Goal: Contribute content

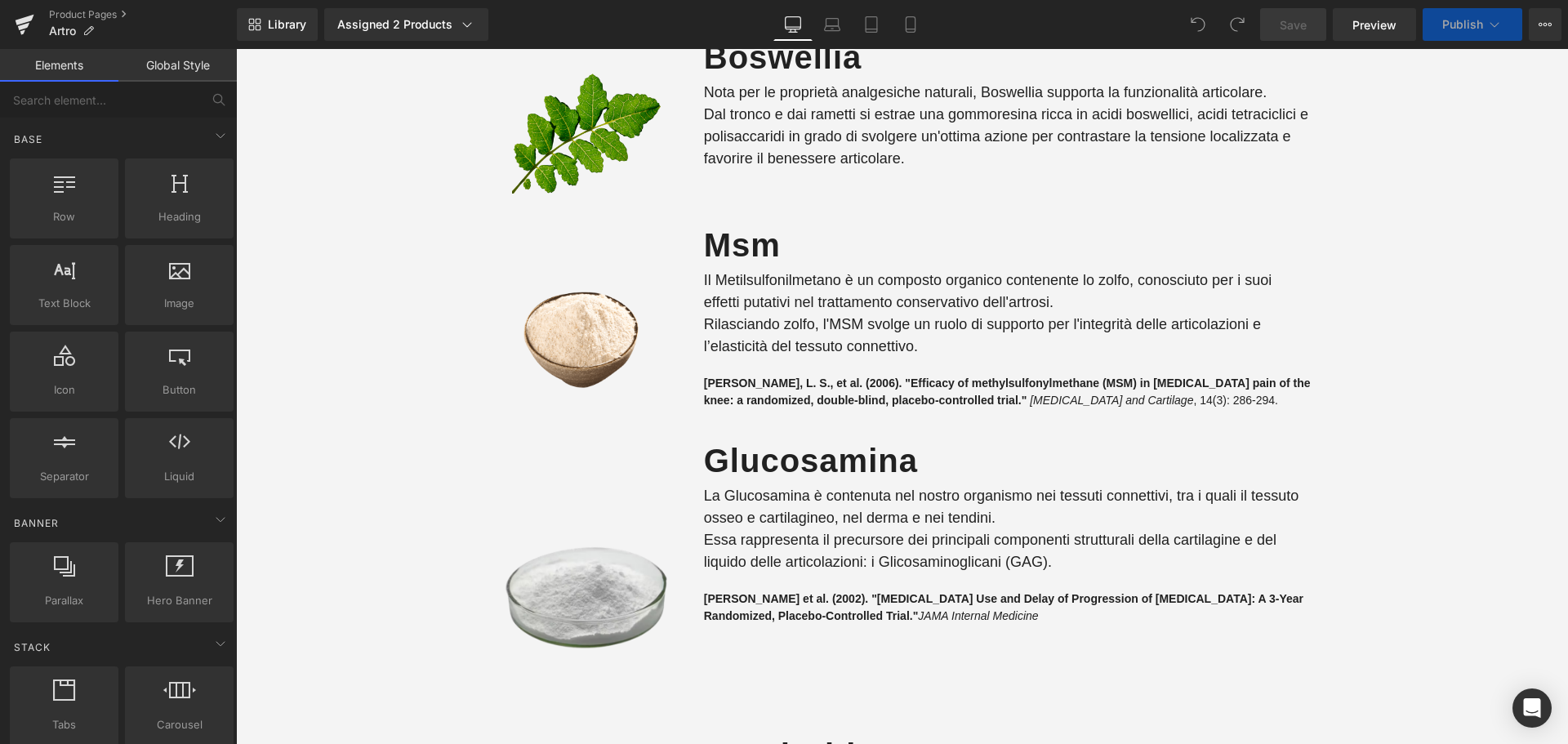
scroll to position [3022, 0]
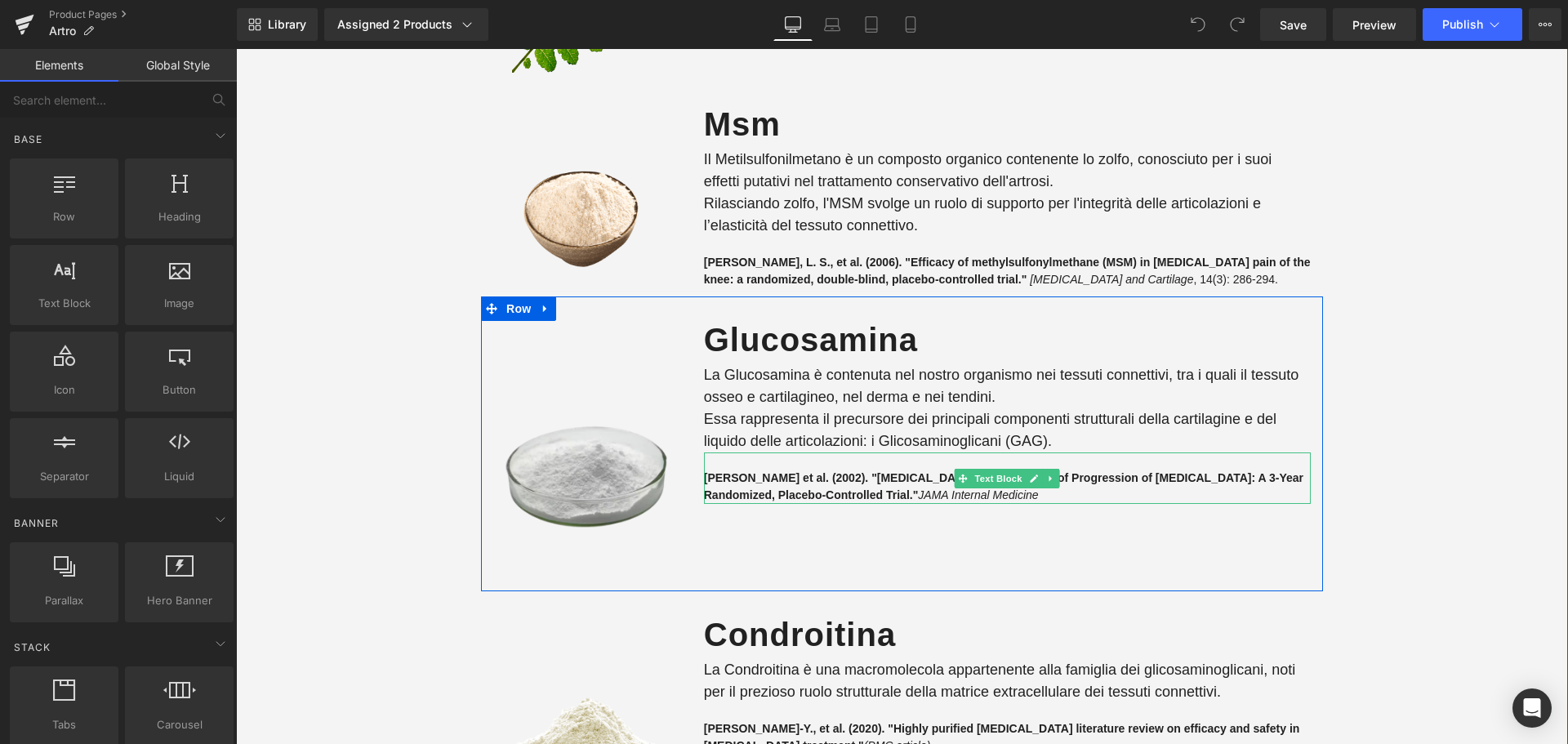
click at [748, 496] on strong "[PERSON_NAME] et al. (2002). "[MEDICAL_DATA] Use and Delay of Progression of [M…" at bounding box center [1004, 486] width 600 height 30
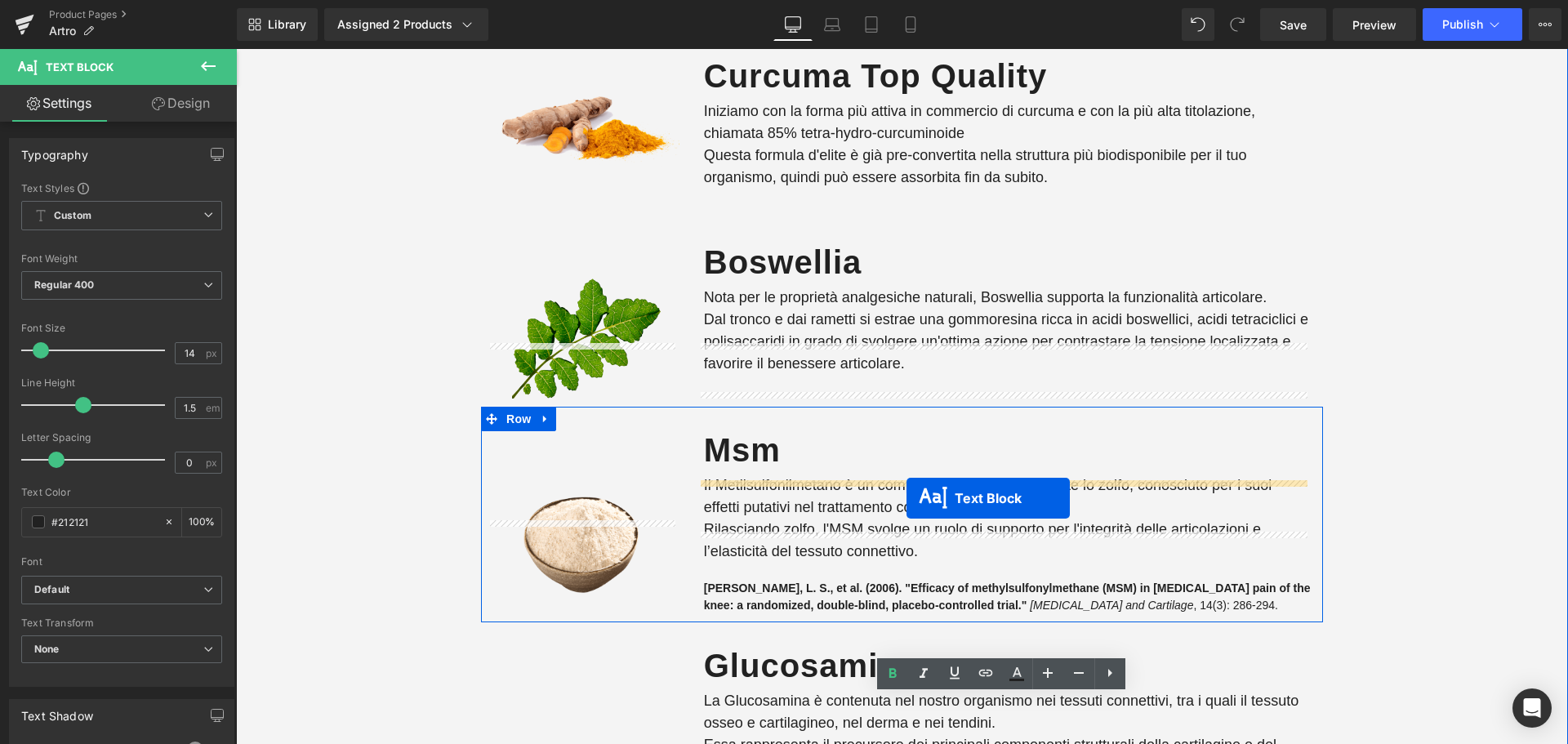
scroll to position [2695, 0]
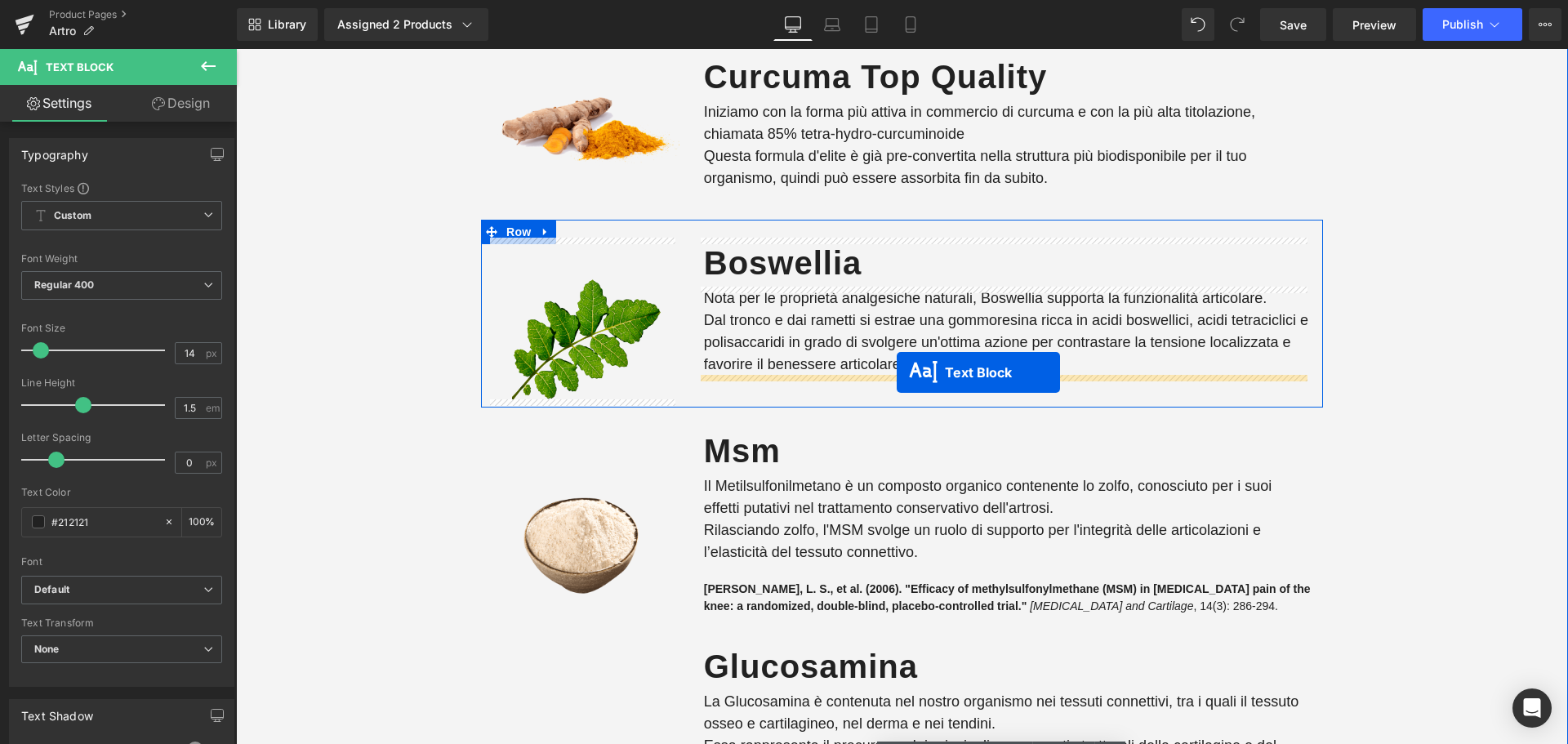
drag, startPoint x: 957, startPoint y: 533, endPoint x: 897, endPoint y: 372, distance: 171.8
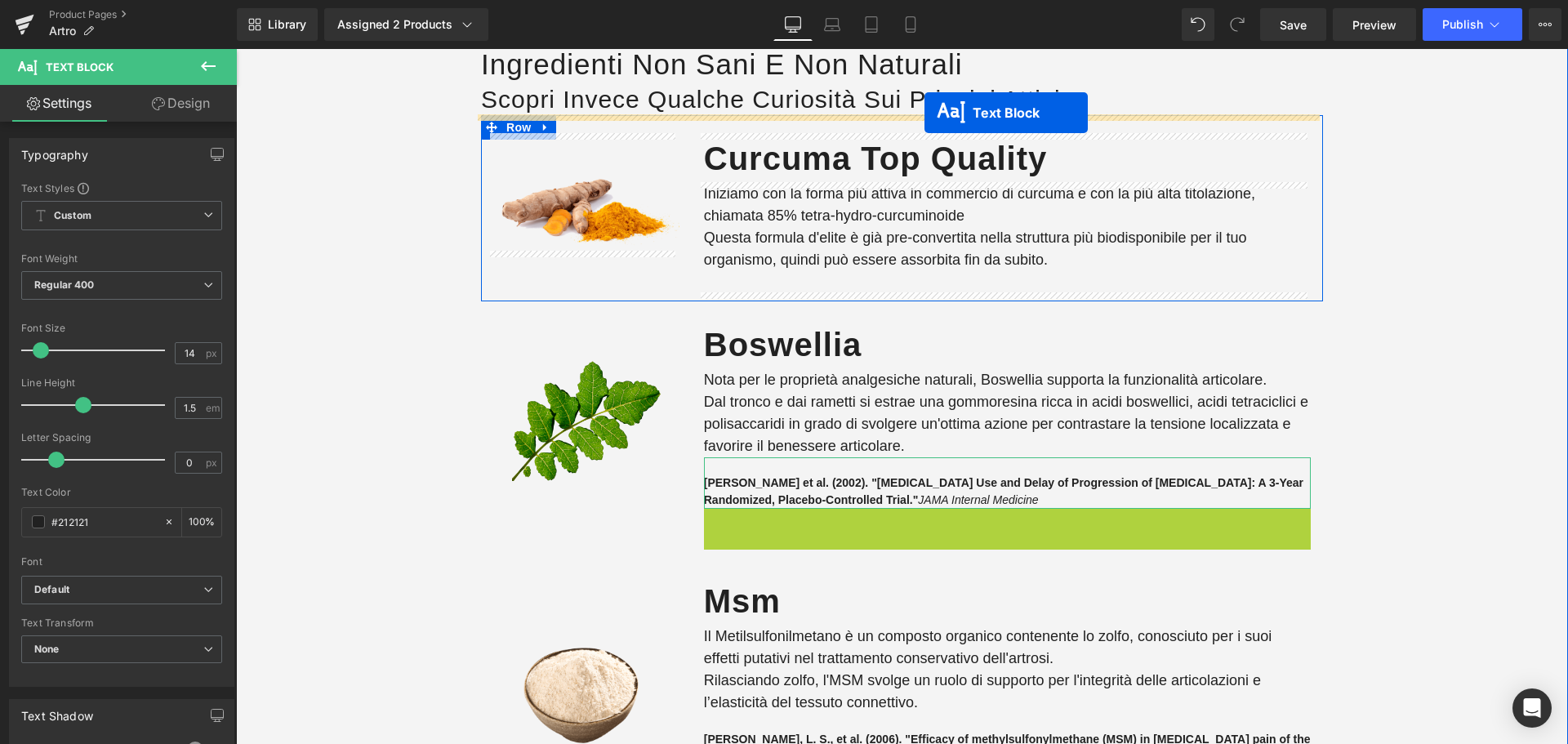
scroll to position [2565, 0]
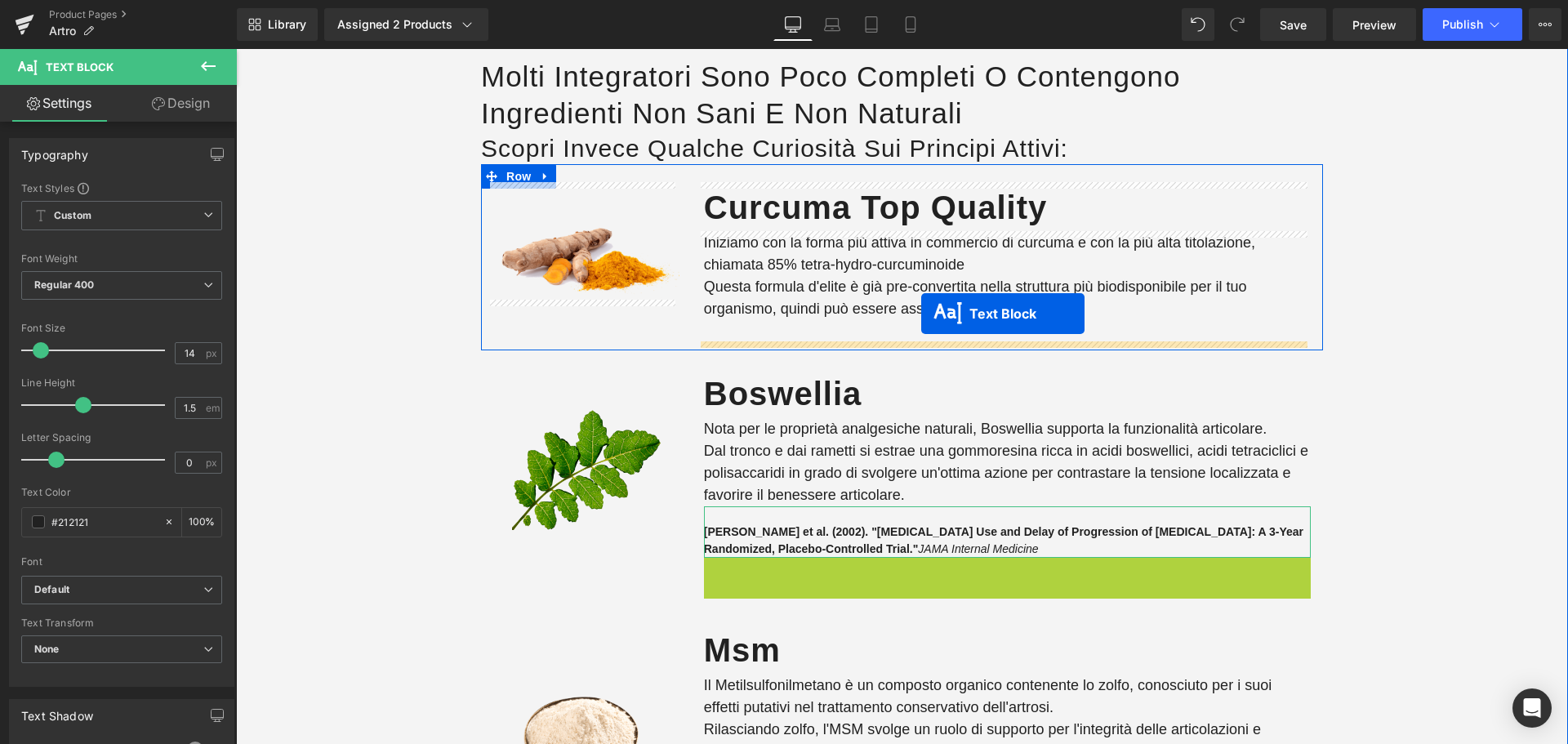
drag, startPoint x: 954, startPoint y: 452, endPoint x: 922, endPoint y: 314, distance: 141.7
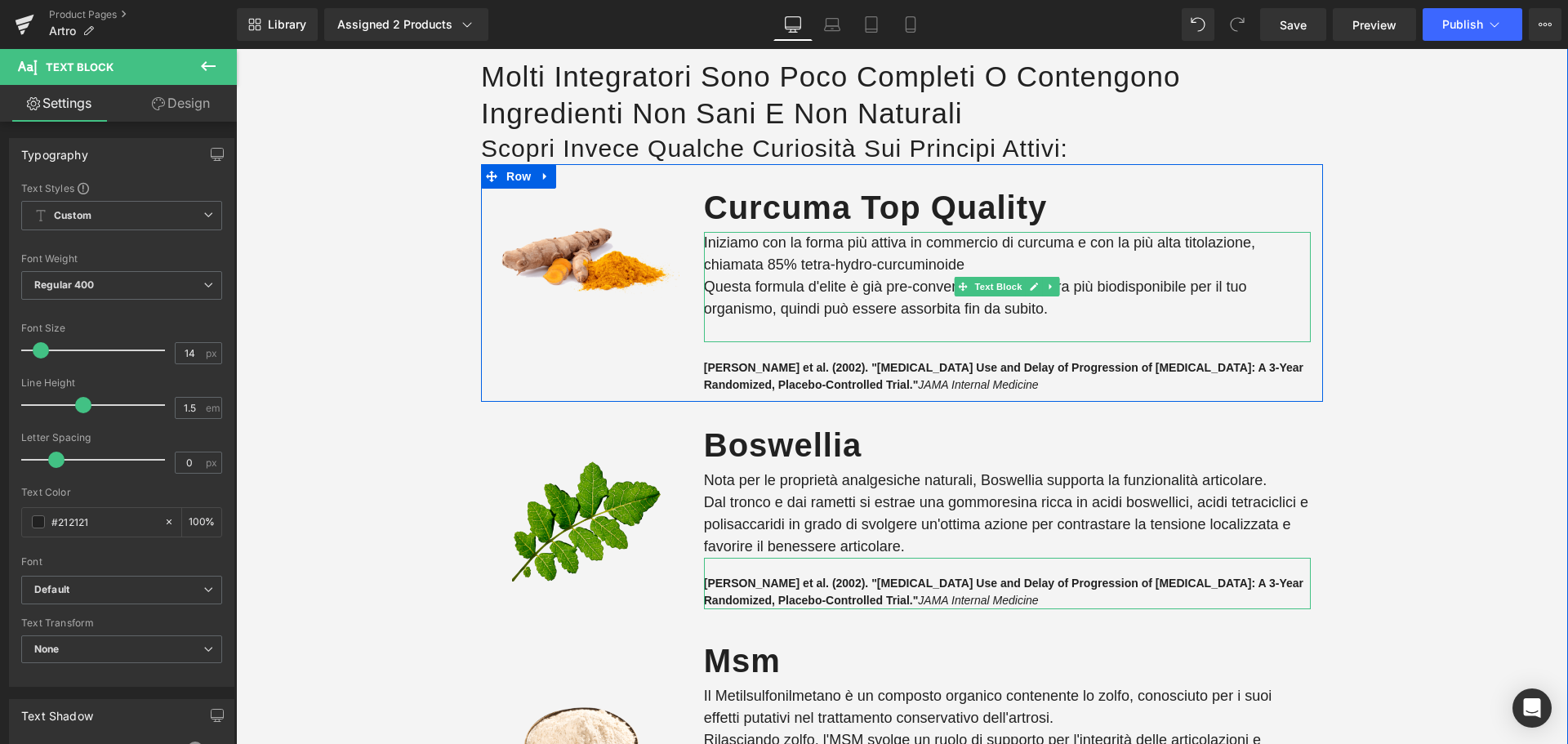
click at [810, 324] on p "Iniziamo con la forma più attiva in commercio di curcuma e con la più alta tito…" at bounding box center [1008, 287] width 607 height 111
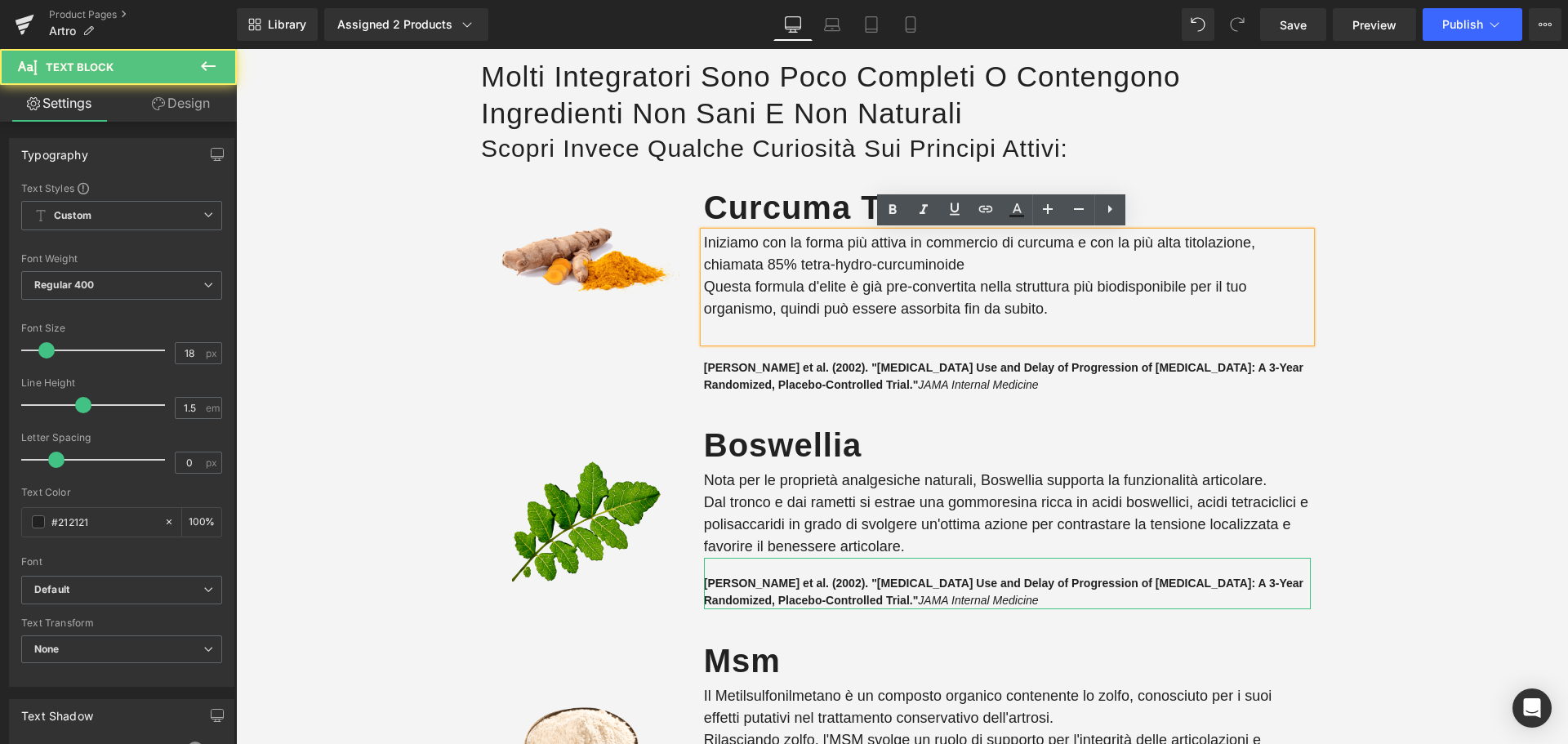
click at [811, 331] on p "Iniziamo con la forma più attiva in commercio di curcuma e con la più alta tito…" at bounding box center [1008, 287] width 607 height 111
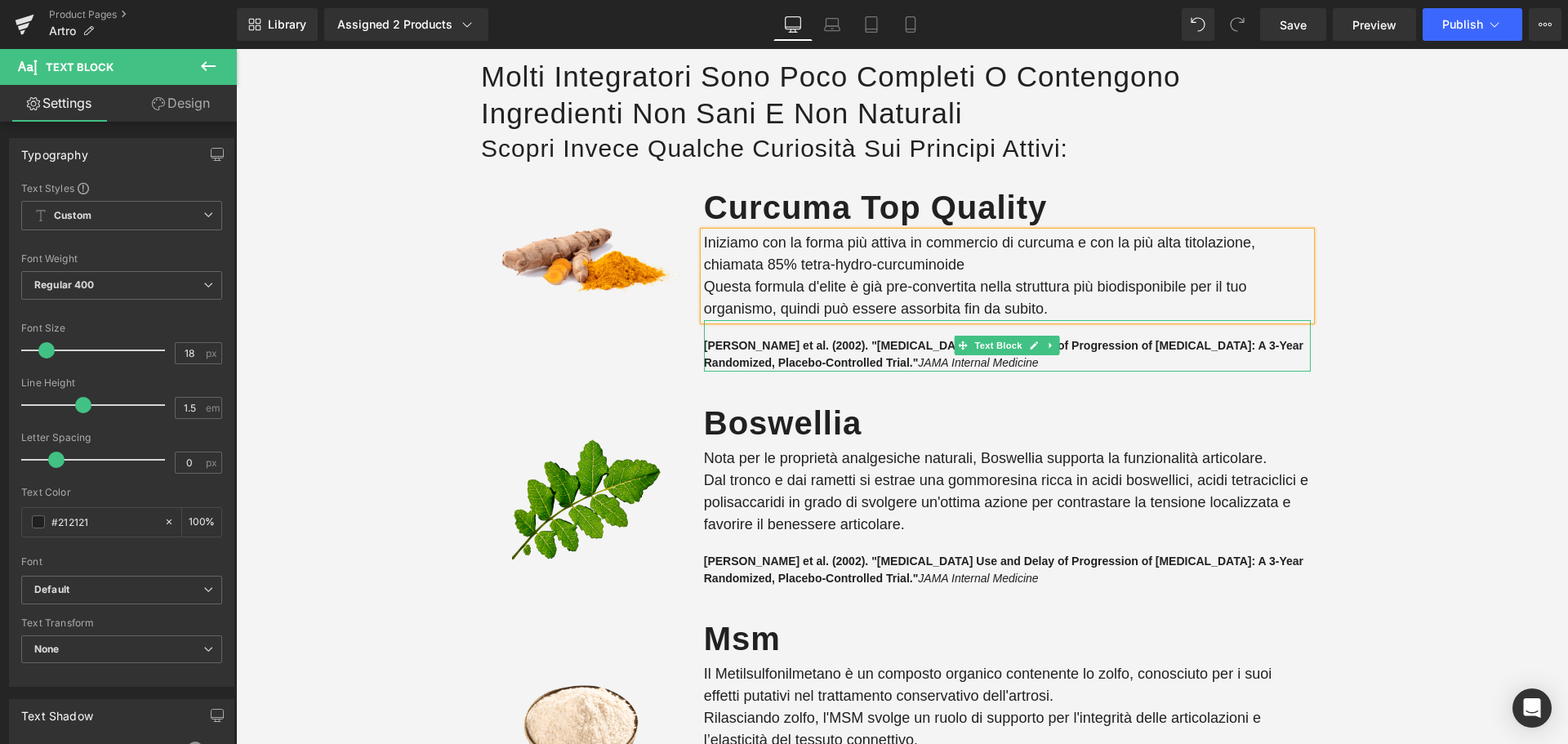
click at [744, 353] on p "[PERSON_NAME] et al. (2002). "[MEDICAL_DATA] Use and Delay of Progression of [M…" at bounding box center [1008, 354] width 607 height 34
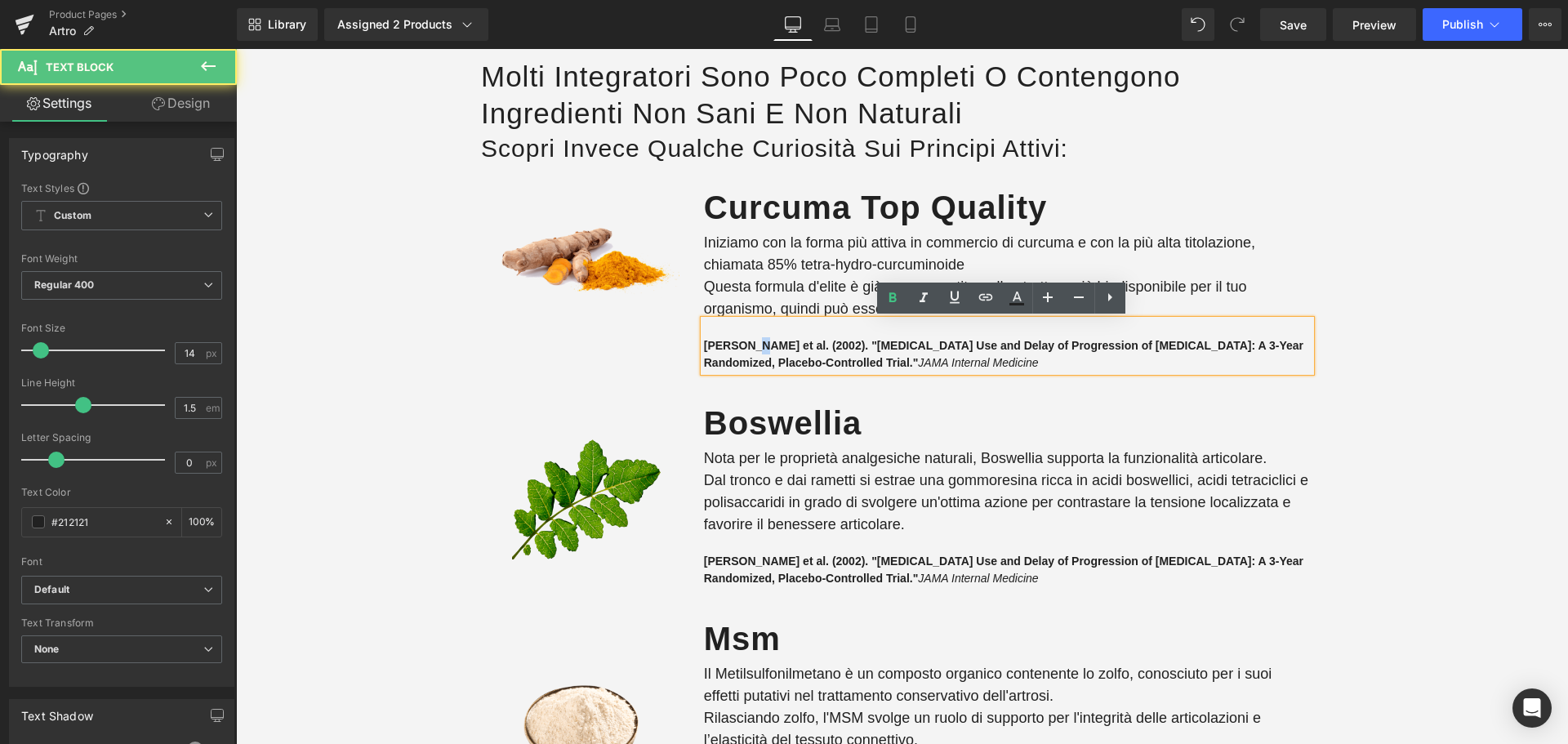
click at [744, 353] on p "[PERSON_NAME] et al. (2002). "[MEDICAL_DATA] Use and Delay of Progression of [M…" at bounding box center [1008, 354] width 607 height 34
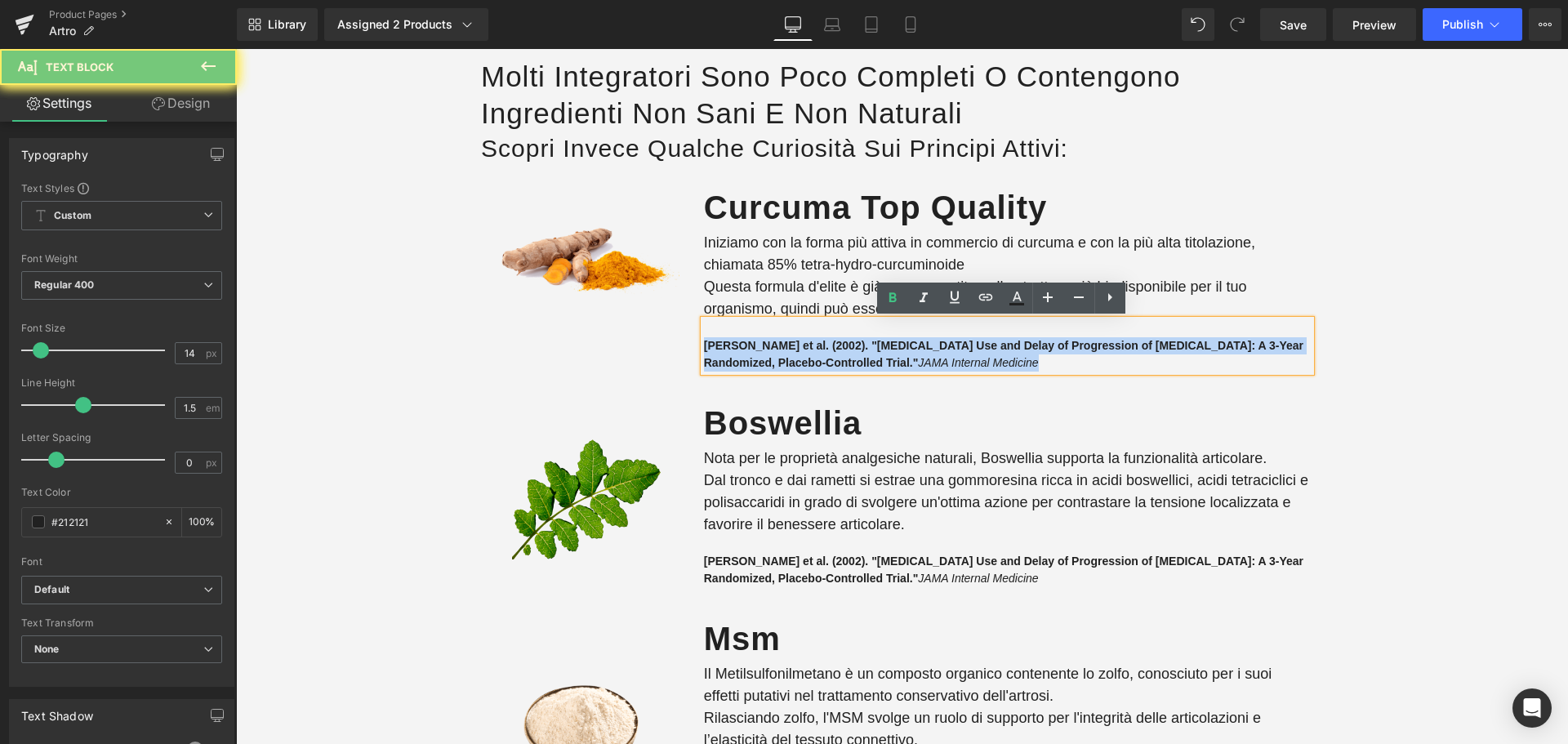
click at [744, 353] on p "[PERSON_NAME] et al. (2002). "[MEDICAL_DATA] Use and Delay of Progression of [M…" at bounding box center [1008, 354] width 607 height 34
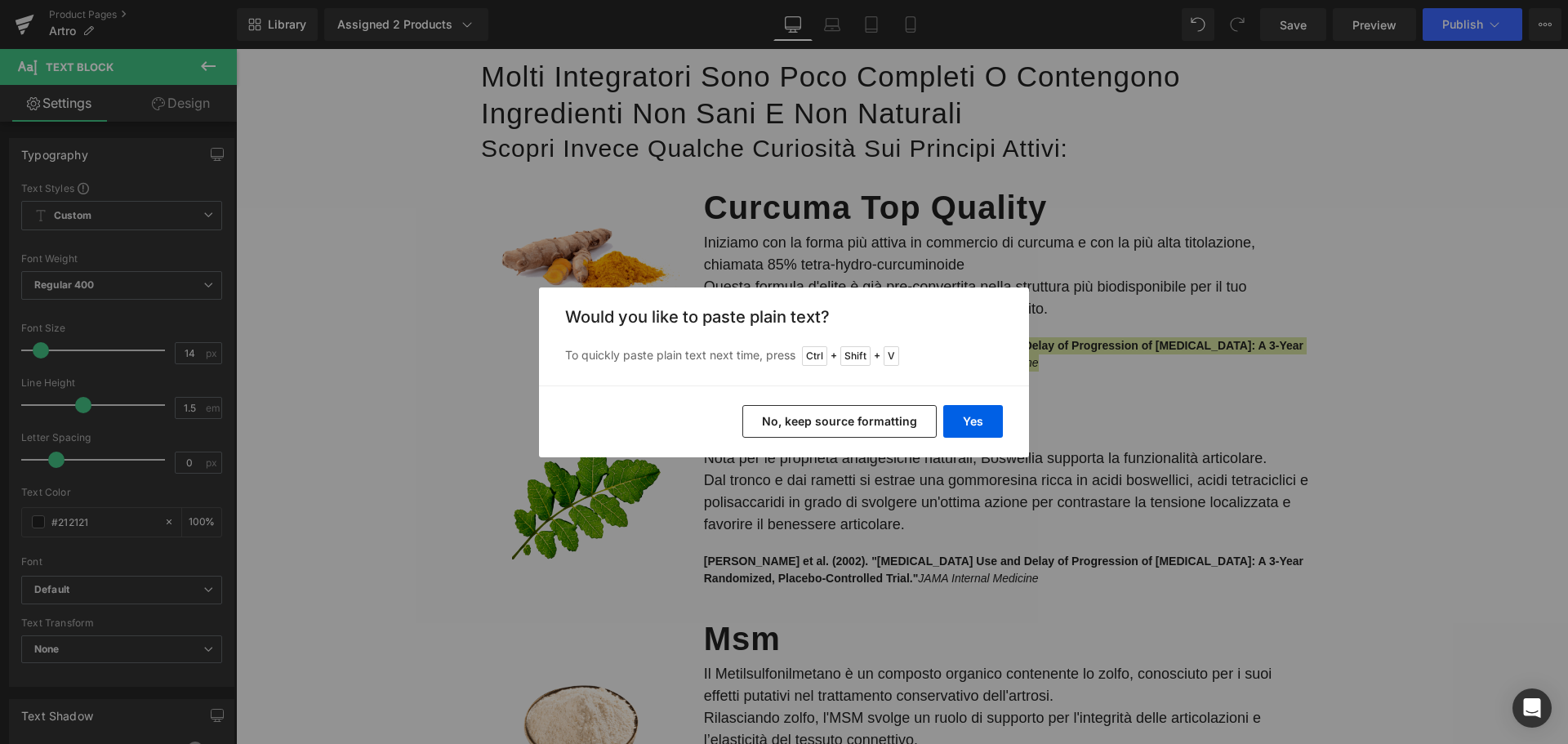
click at [816, 429] on button "No, keep source formatting" at bounding box center [839, 421] width 195 height 33
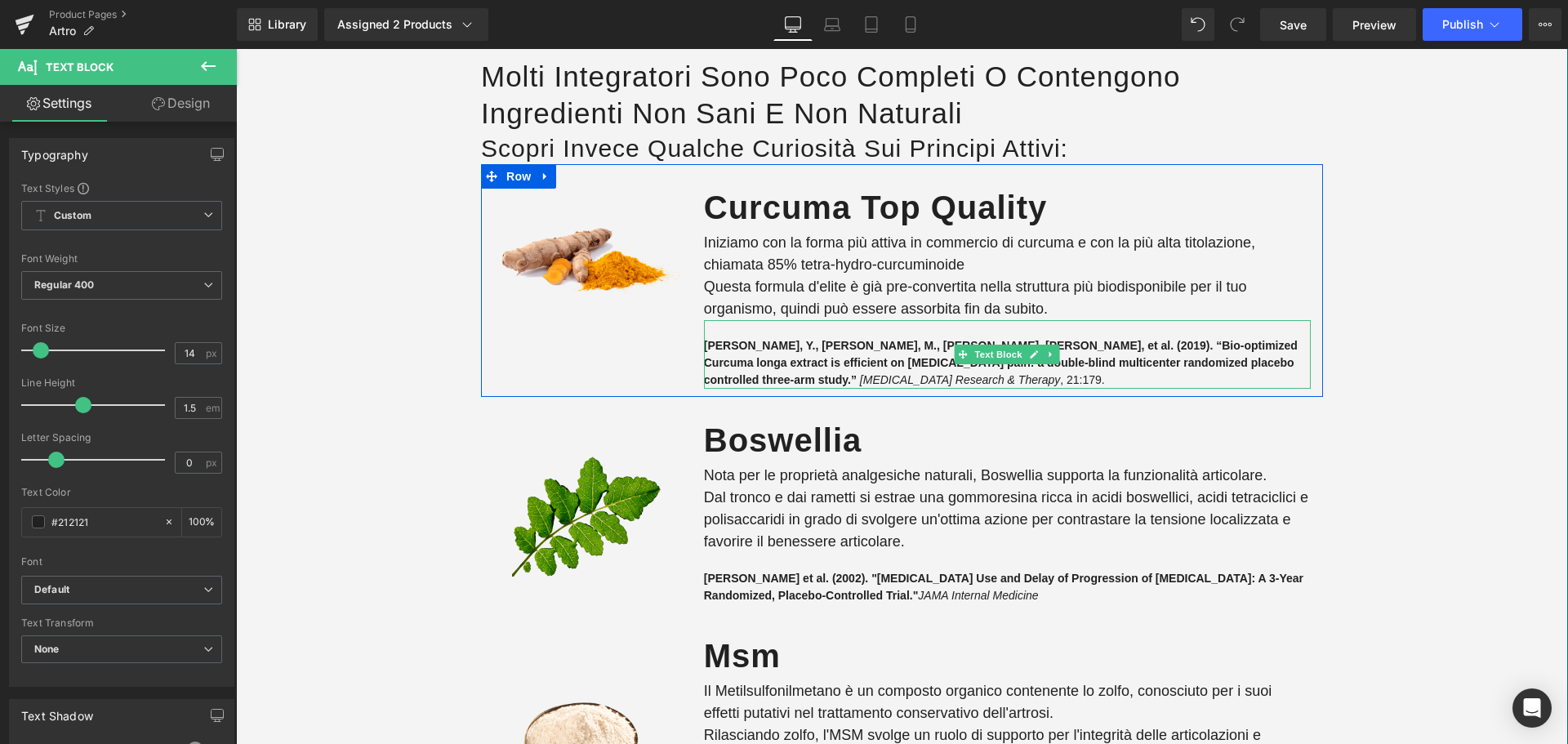
click at [800, 333] on p at bounding box center [1008, 328] width 607 height 17
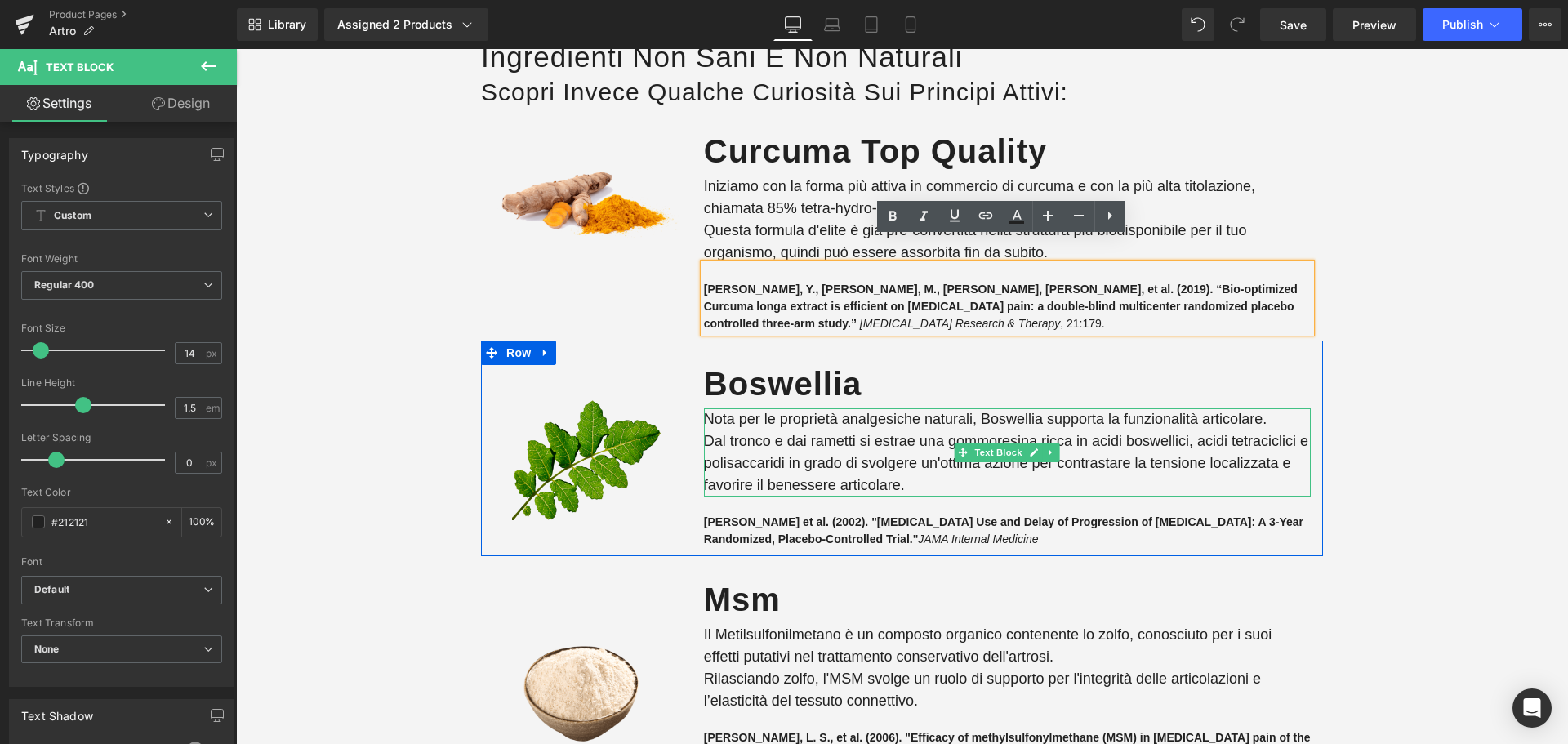
scroll to position [2646, 0]
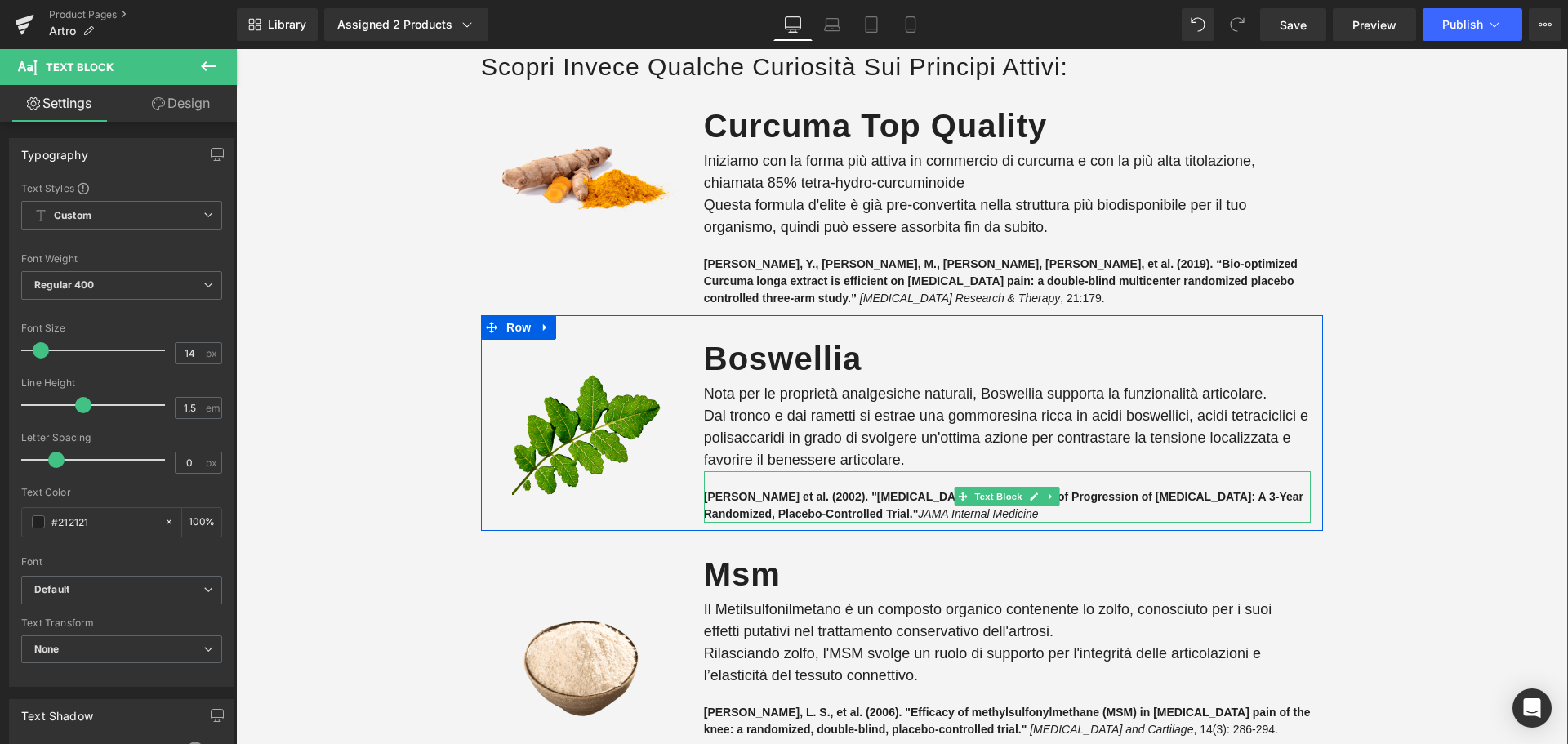
click at [704, 497] on strong "[PERSON_NAME] et al. (2002). "[MEDICAL_DATA] Use and Delay of Progression of [M…" at bounding box center [1004, 505] width 600 height 30
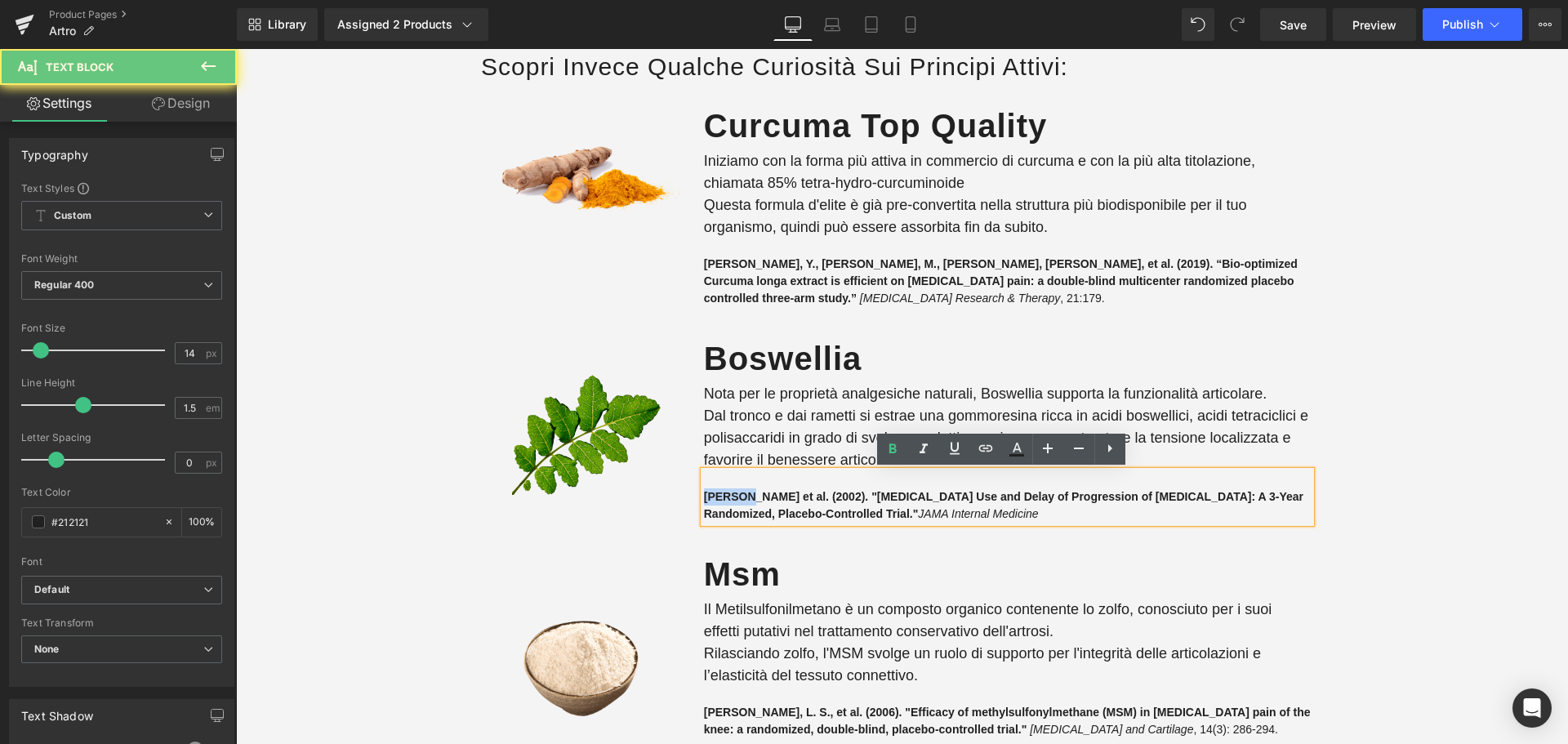
click at [704, 497] on strong "[PERSON_NAME] et al. (2002). "[MEDICAL_DATA] Use and Delay of Progression of [M…" at bounding box center [1004, 505] width 600 height 30
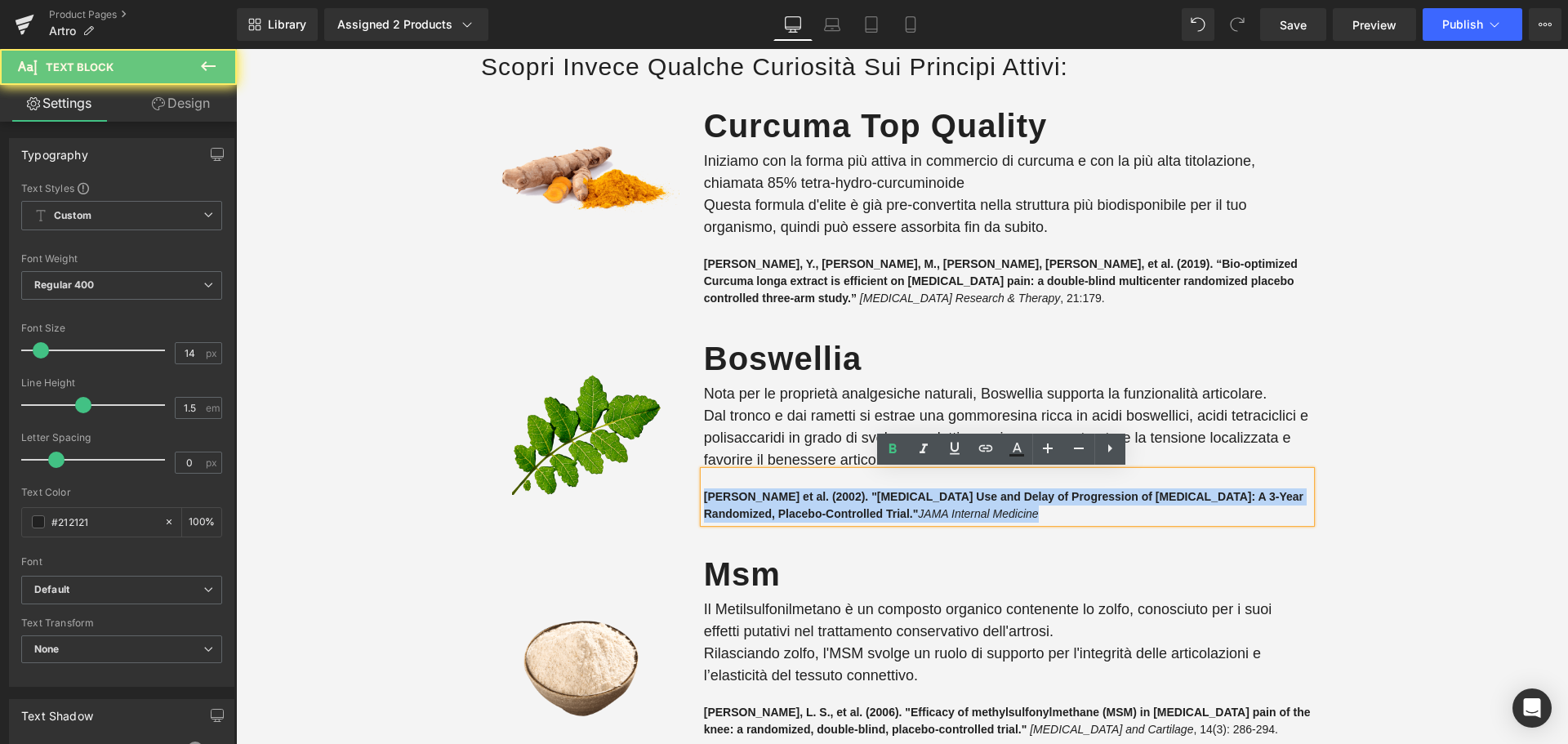
click at [704, 497] on strong "[PERSON_NAME] et al. (2002). "[MEDICAL_DATA] Use and Delay of Progression of [M…" at bounding box center [1004, 505] width 600 height 30
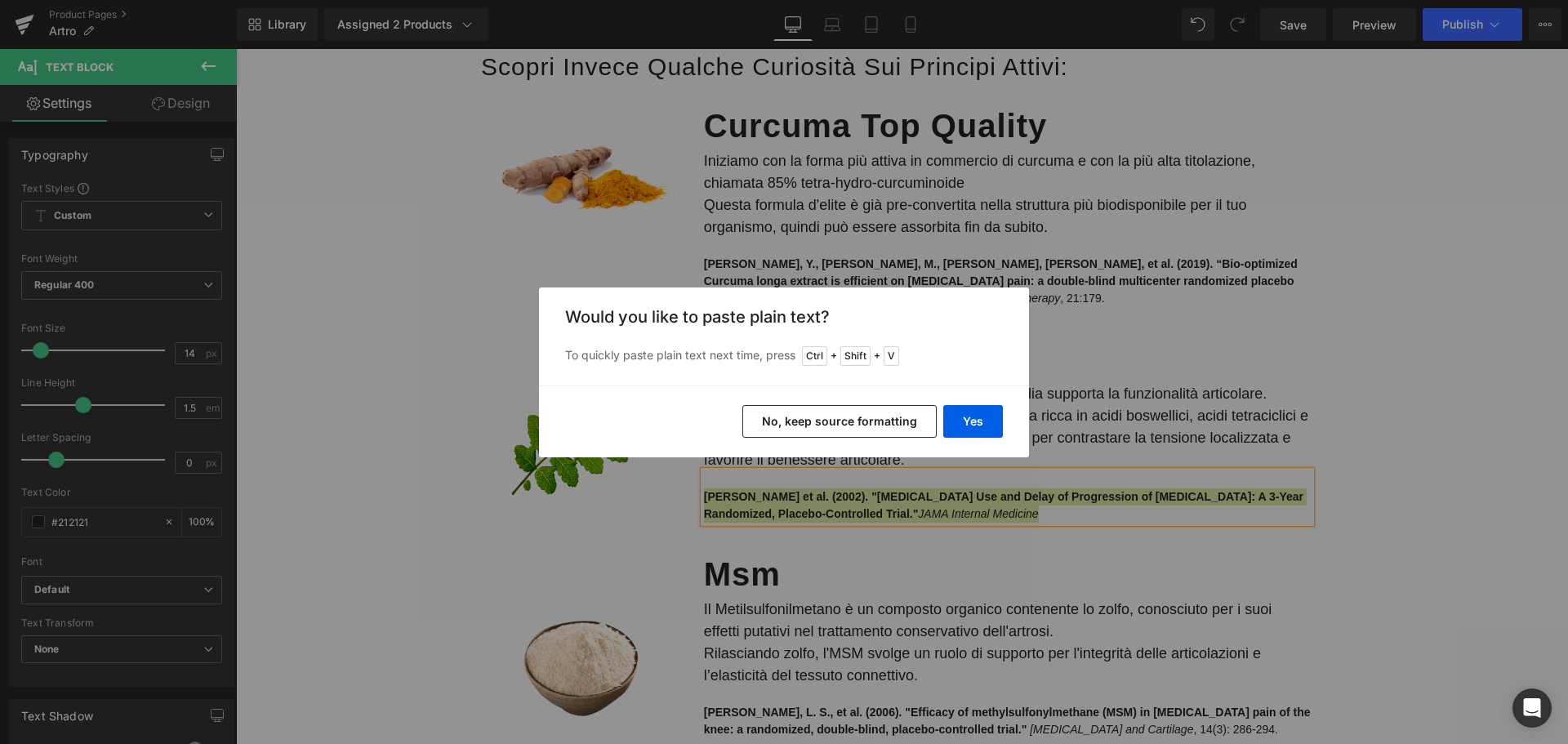
click at [840, 422] on button "No, keep source formatting" at bounding box center [839, 421] width 195 height 33
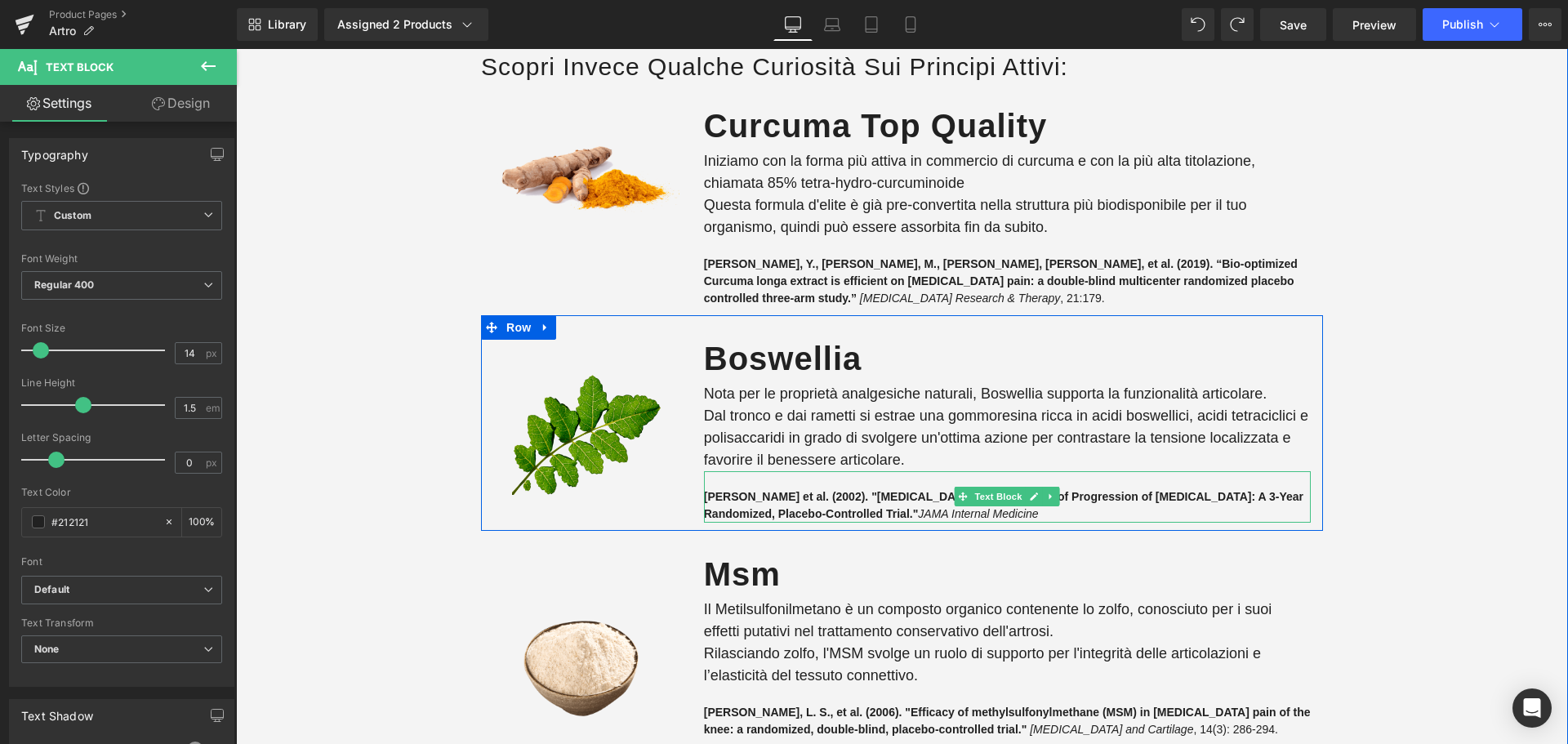
click at [744, 511] on strong "[PERSON_NAME] et al. (2002). "[MEDICAL_DATA] Use and Delay of Progression of [M…" at bounding box center [1004, 505] width 600 height 30
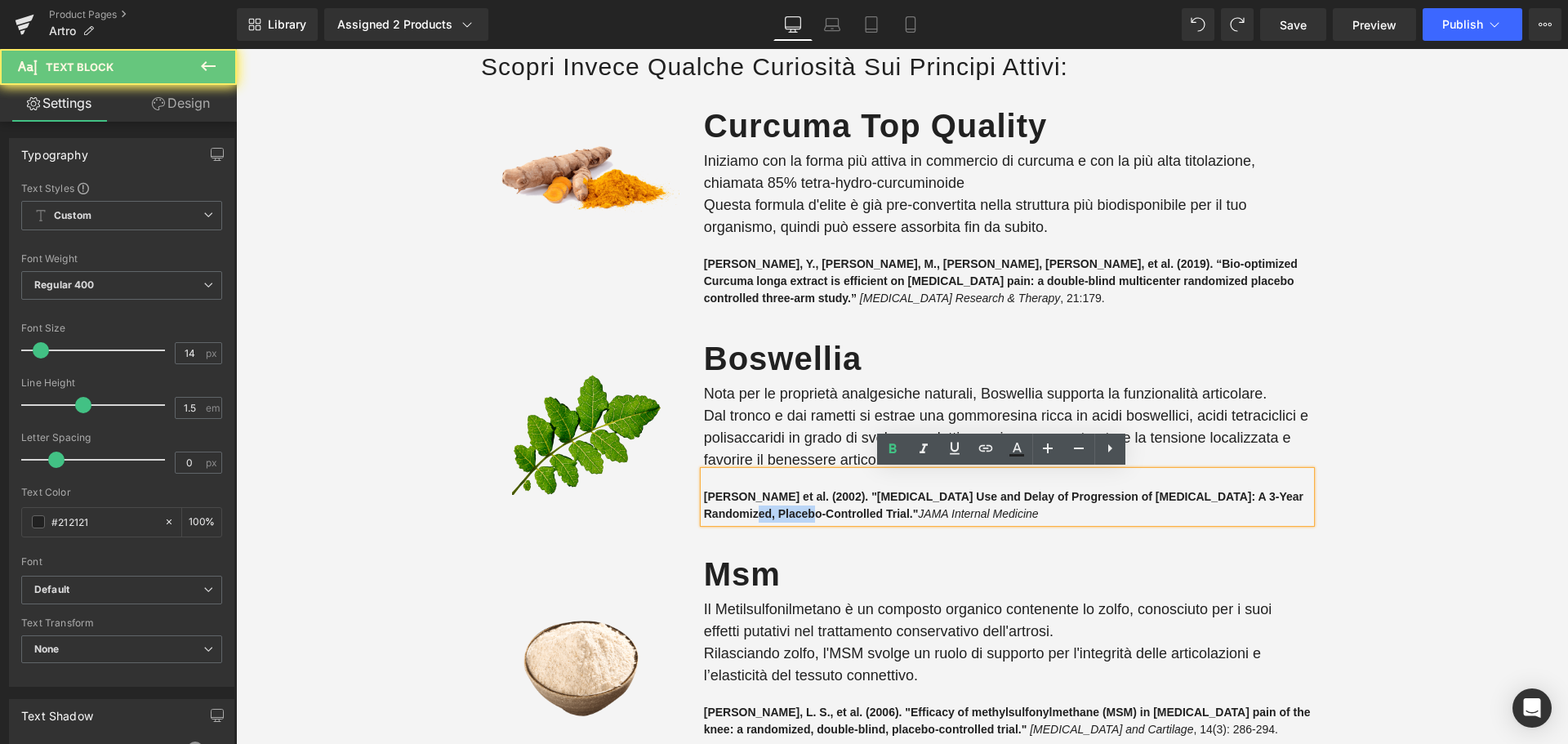
click at [744, 511] on strong "[PERSON_NAME] et al. (2002). "[MEDICAL_DATA] Use and Delay of Progression of [M…" at bounding box center [1004, 505] width 600 height 30
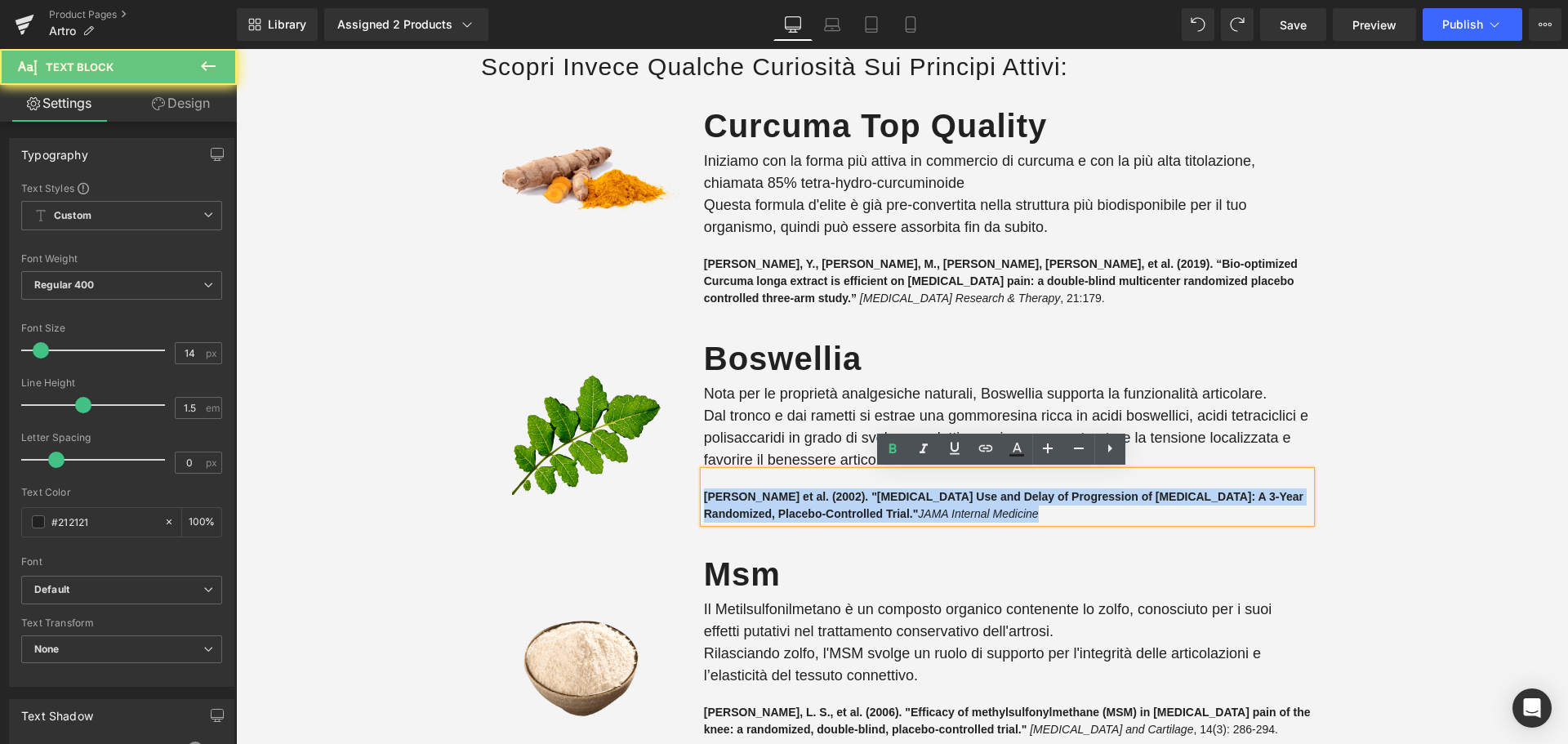
click at [744, 511] on strong "[PERSON_NAME] et al. (2002). "[MEDICAL_DATA] Use and Delay of Progression of [M…" at bounding box center [1004, 505] width 600 height 30
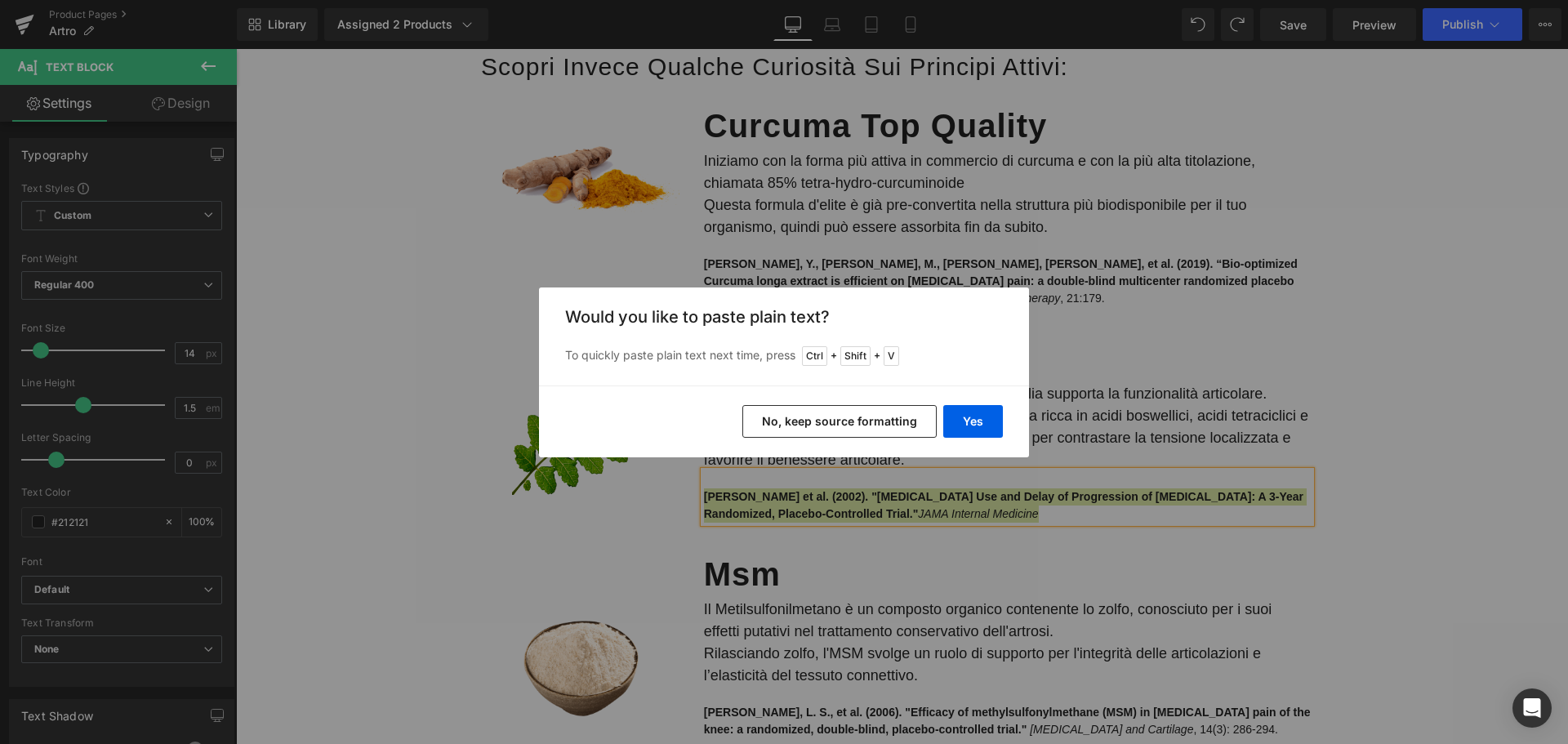
click at [806, 417] on button "No, keep source formatting" at bounding box center [839, 421] width 195 height 33
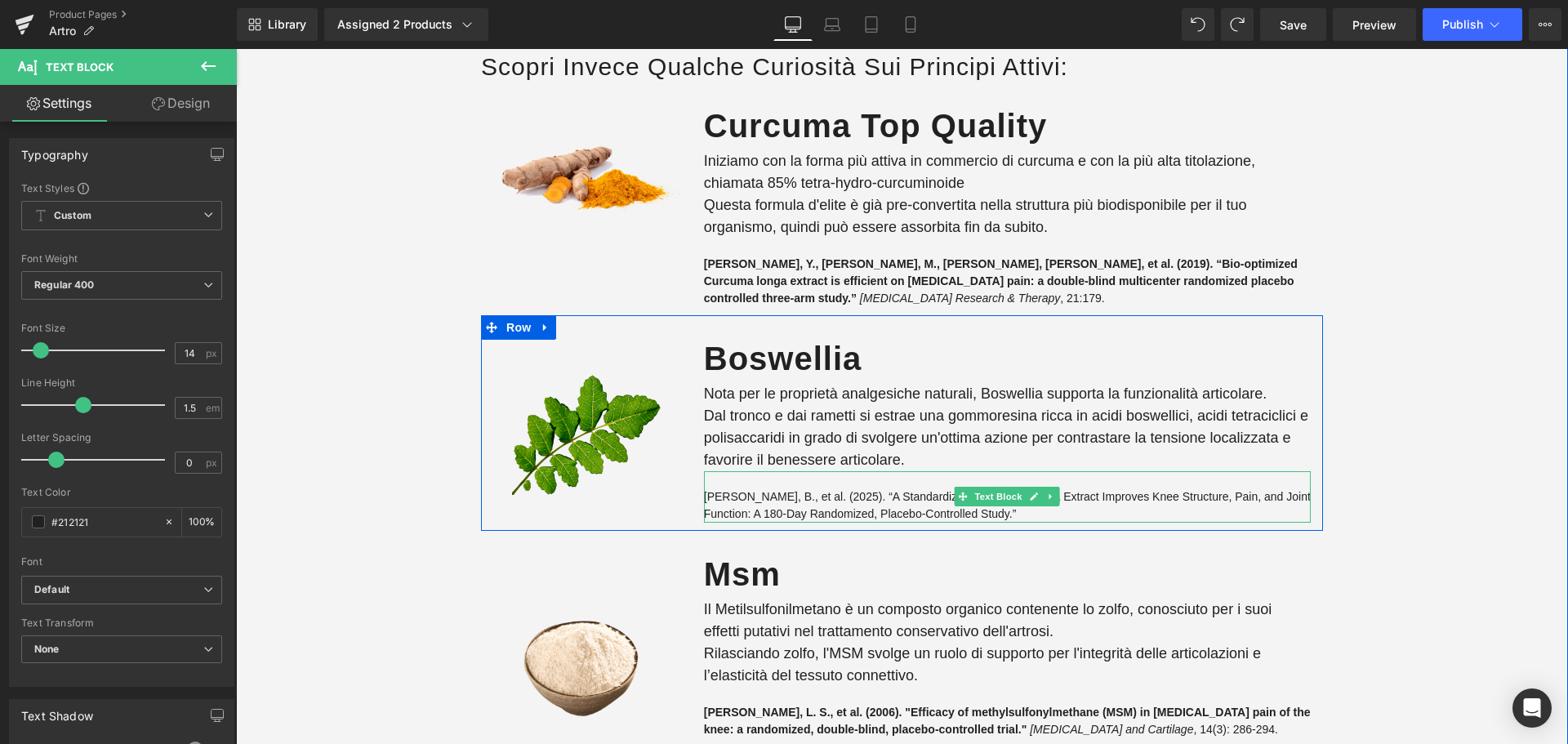
click at [740, 505] on p "[PERSON_NAME], B., et al. (2025). “A Standardized Boswellia serrata Extract Imp…" at bounding box center [1008, 506] width 607 height 34
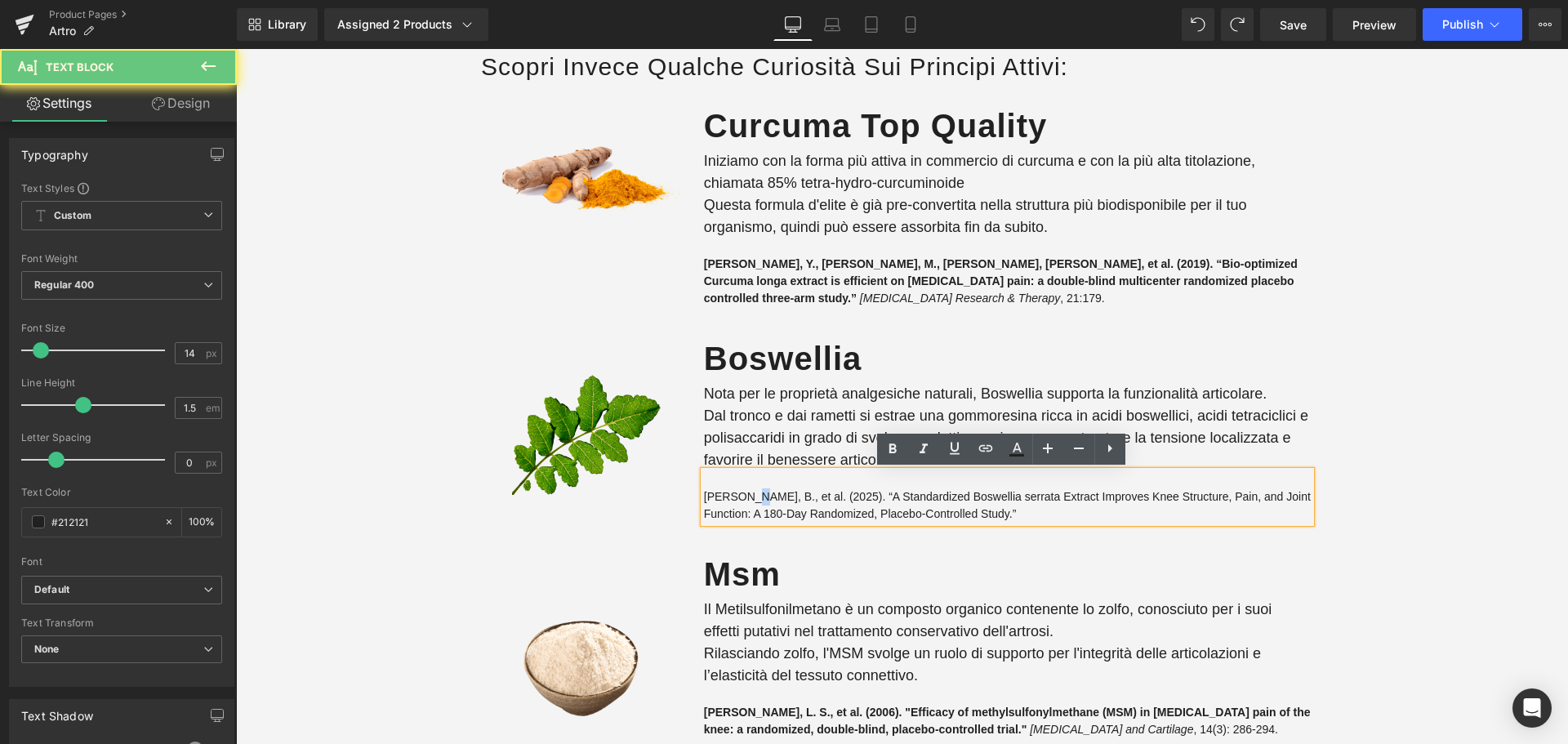
click at [740, 505] on p "[PERSON_NAME], B., et al. (2025). “A Standardized Boswellia serrata Extract Imp…" at bounding box center [1008, 506] width 607 height 34
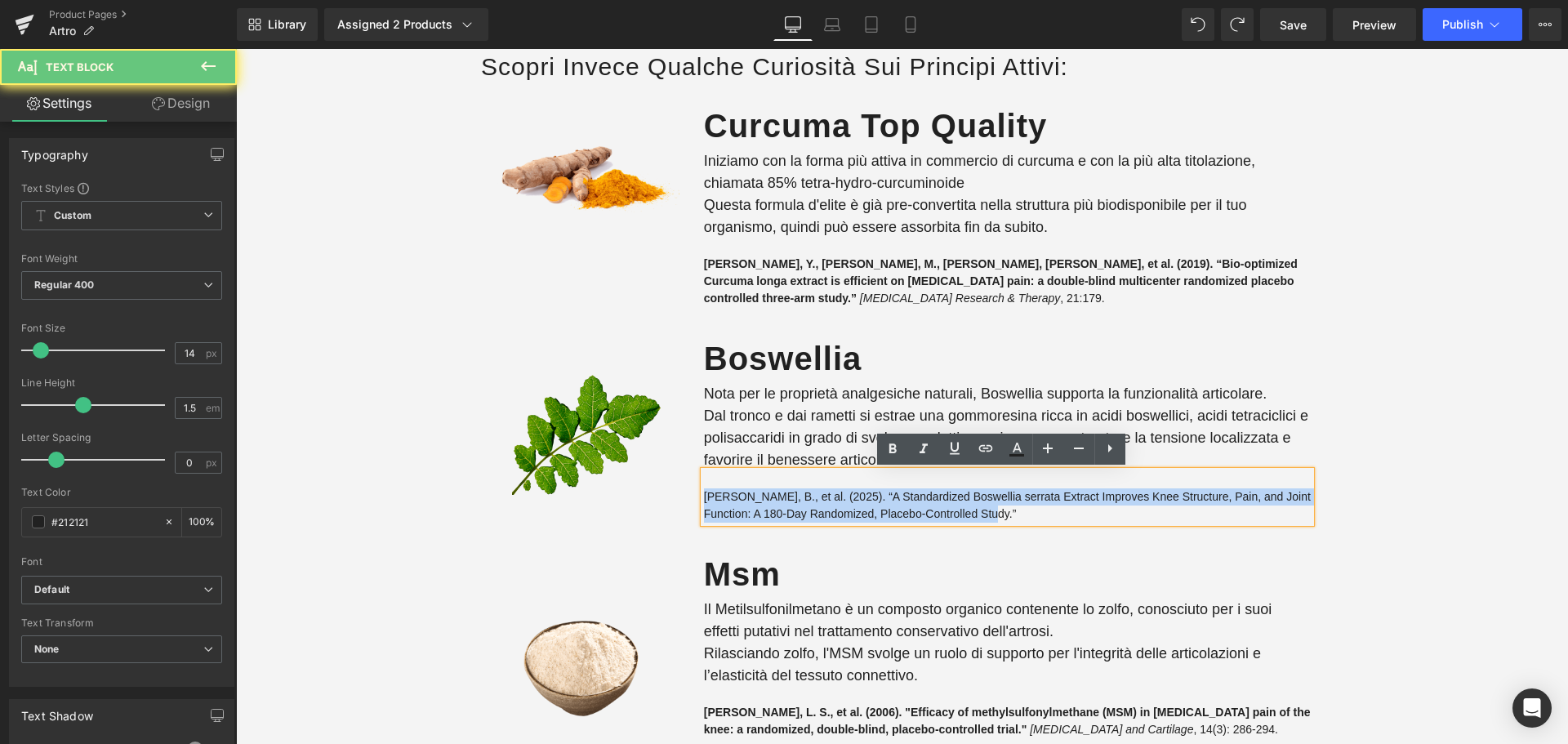
click at [740, 505] on p "[PERSON_NAME], B., et al. (2025). “A Standardized Boswellia serrata Extract Imp…" at bounding box center [1008, 506] width 607 height 34
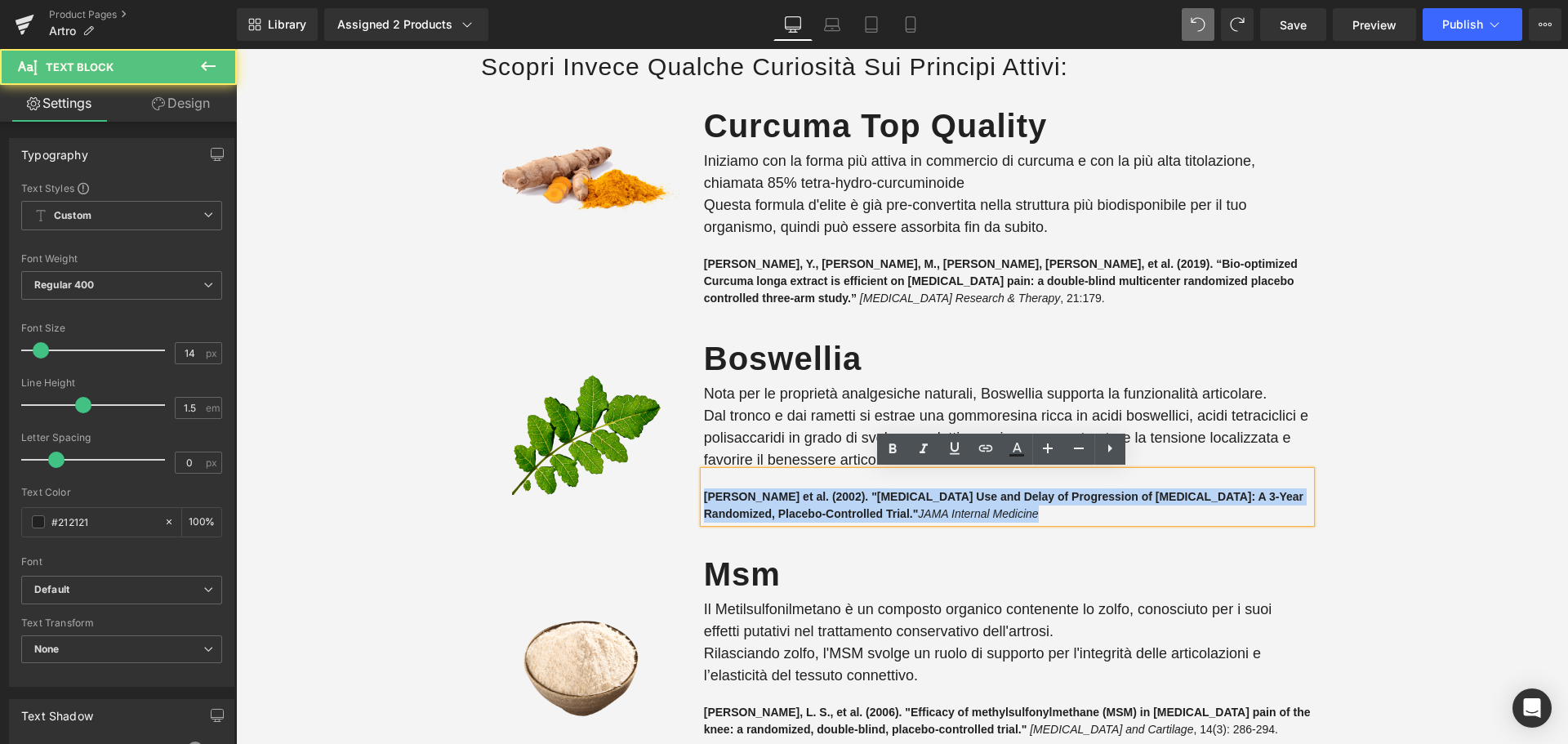
drag, startPoint x: 698, startPoint y: 497, endPoint x: 1073, endPoint y: 520, distance: 375.7
click at [1073, 520] on p "[PERSON_NAME] et al. (2002). "[MEDICAL_DATA] Use and Delay of Progression of [M…" at bounding box center [1008, 506] width 607 height 34
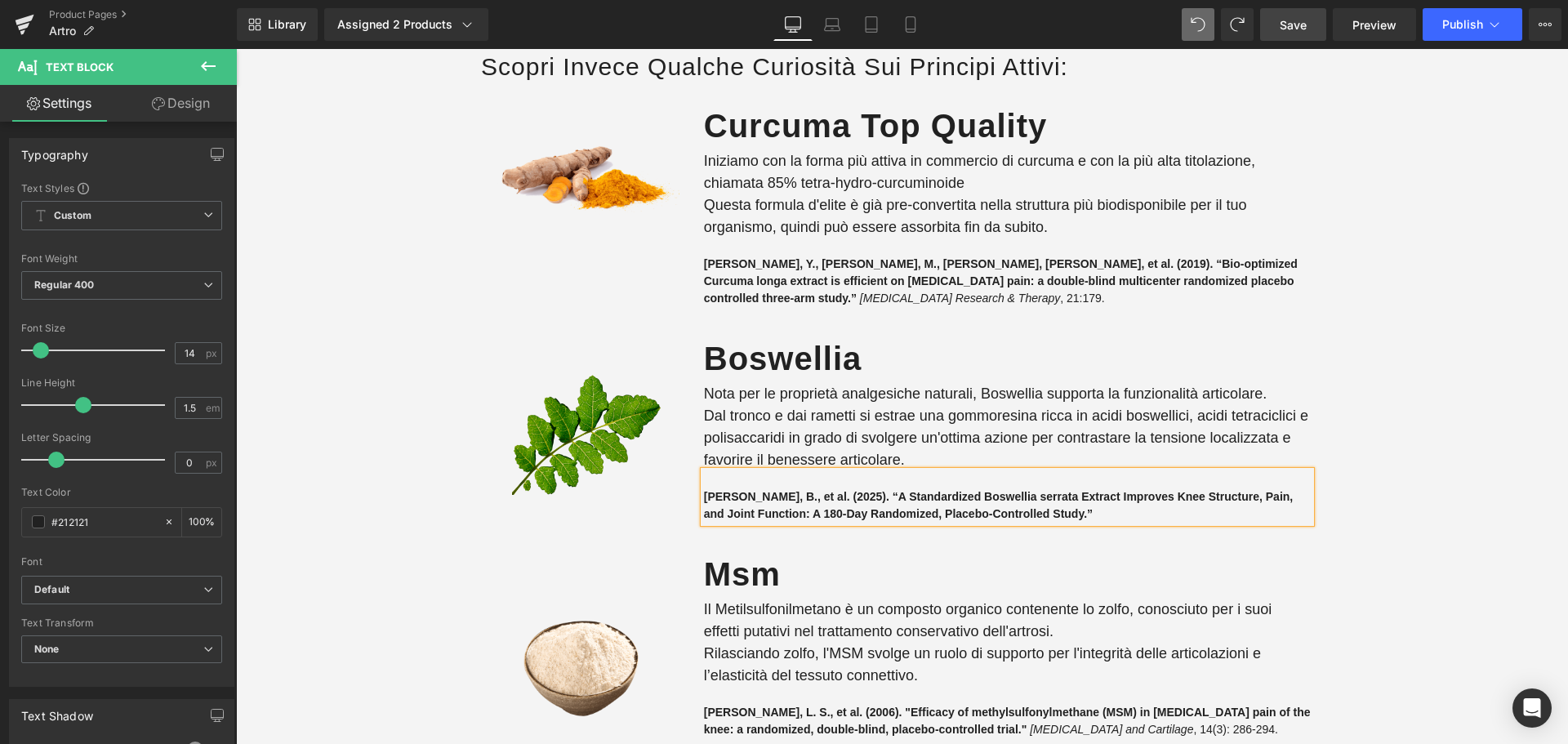
click at [1310, 27] on link "Save" at bounding box center [1293, 24] width 66 height 33
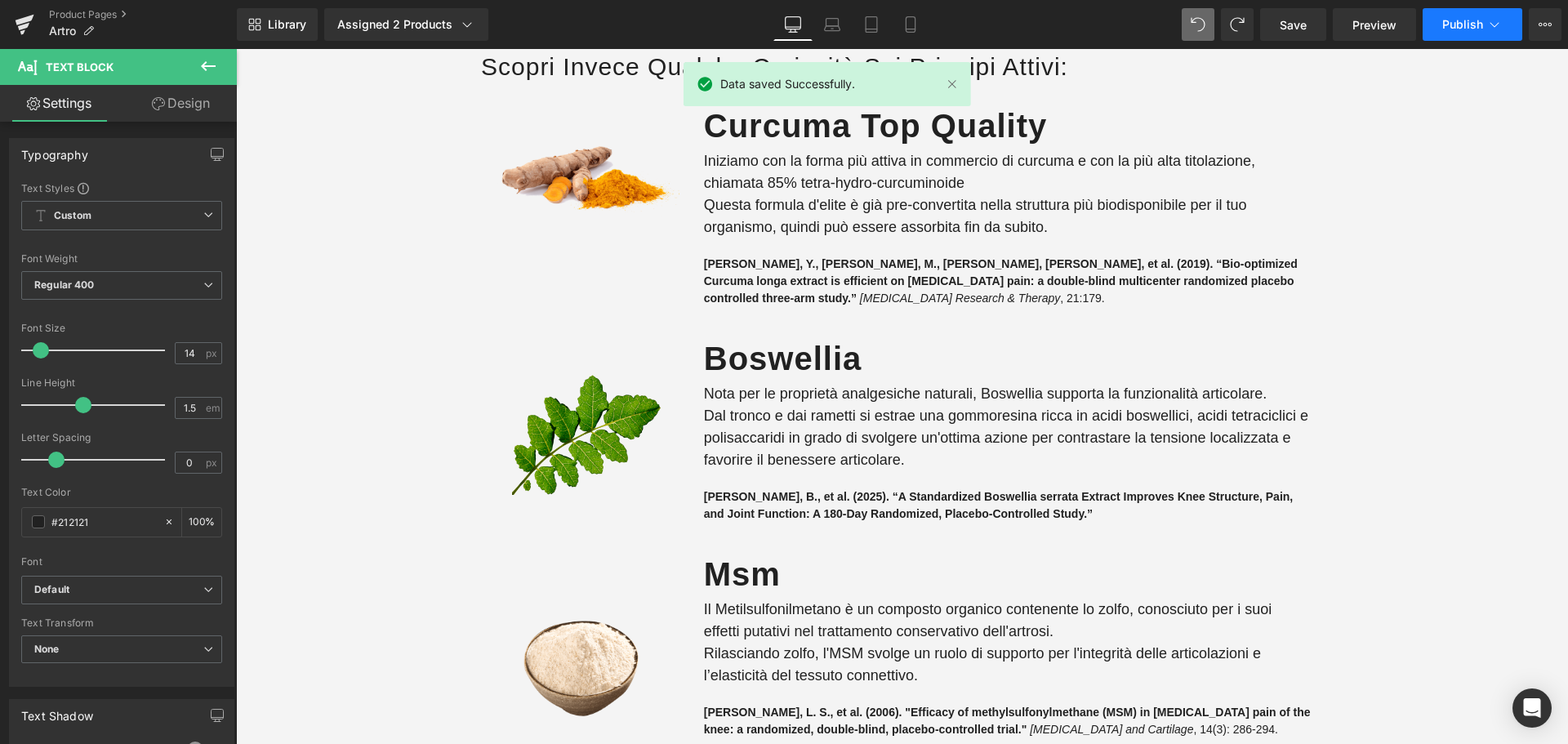
click at [1461, 29] on span "Publish" at bounding box center [1463, 24] width 41 height 13
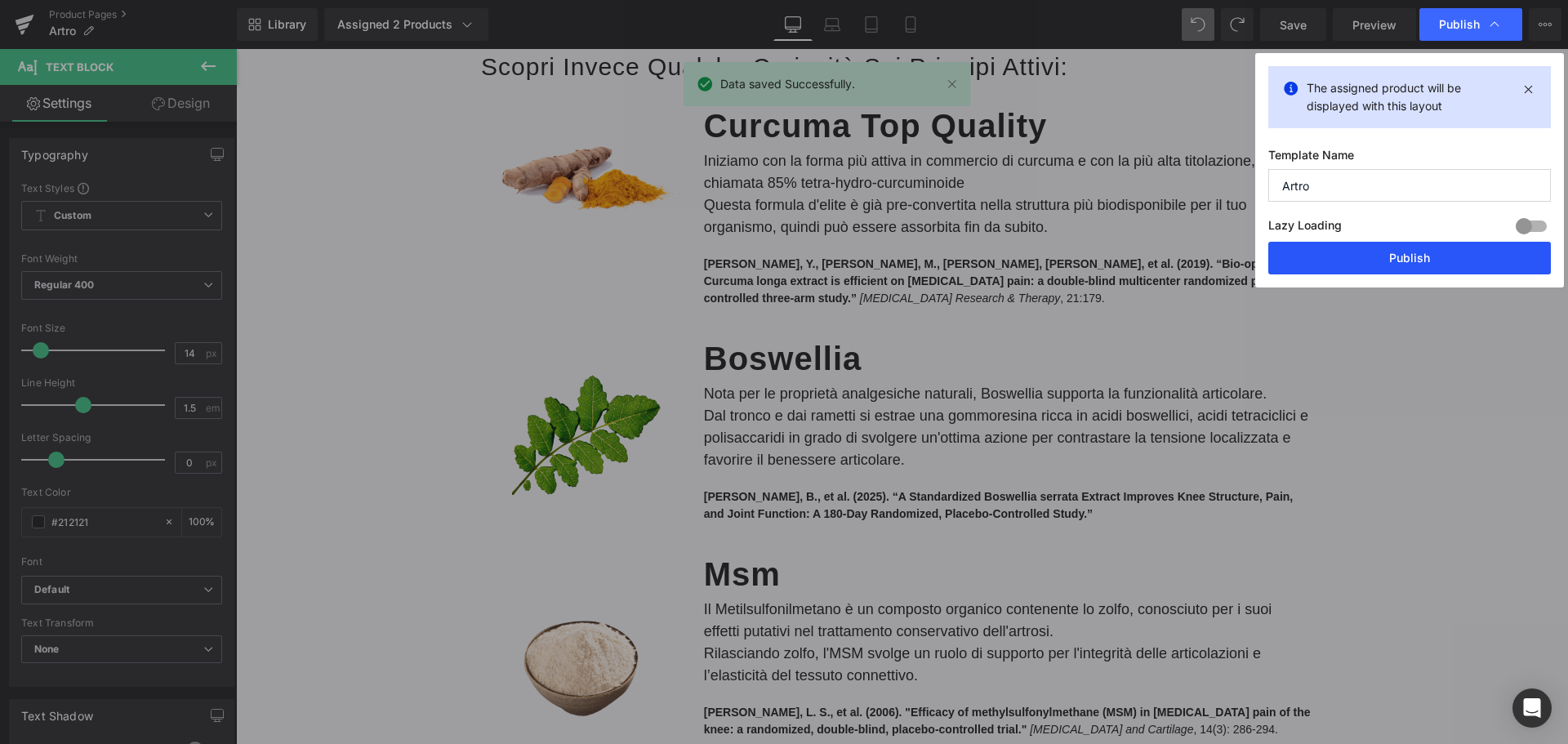
click at [1401, 254] on button "Publish" at bounding box center [1410, 258] width 283 height 33
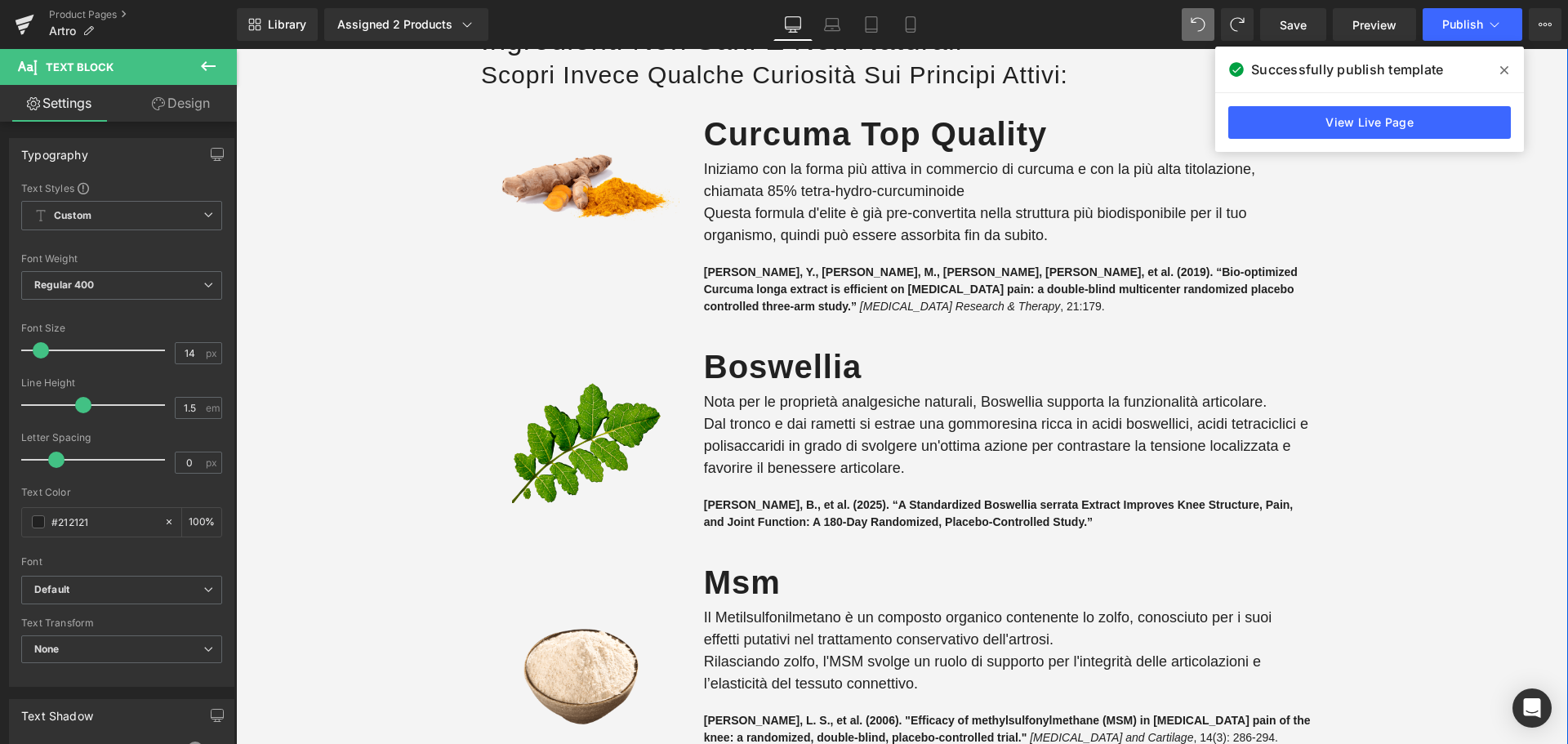
scroll to position [2728, 0]
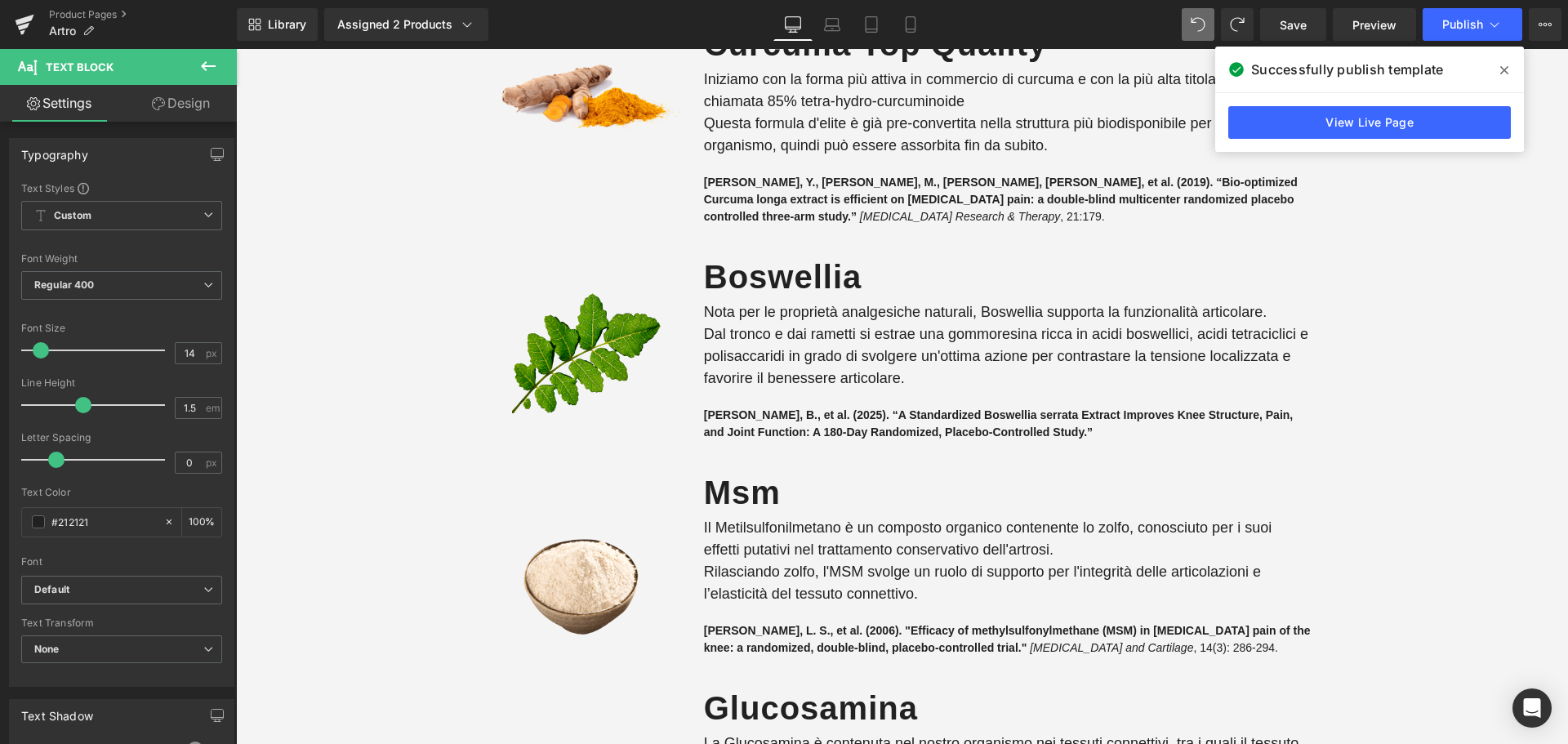
click at [1505, 67] on icon at bounding box center [1505, 70] width 8 height 13
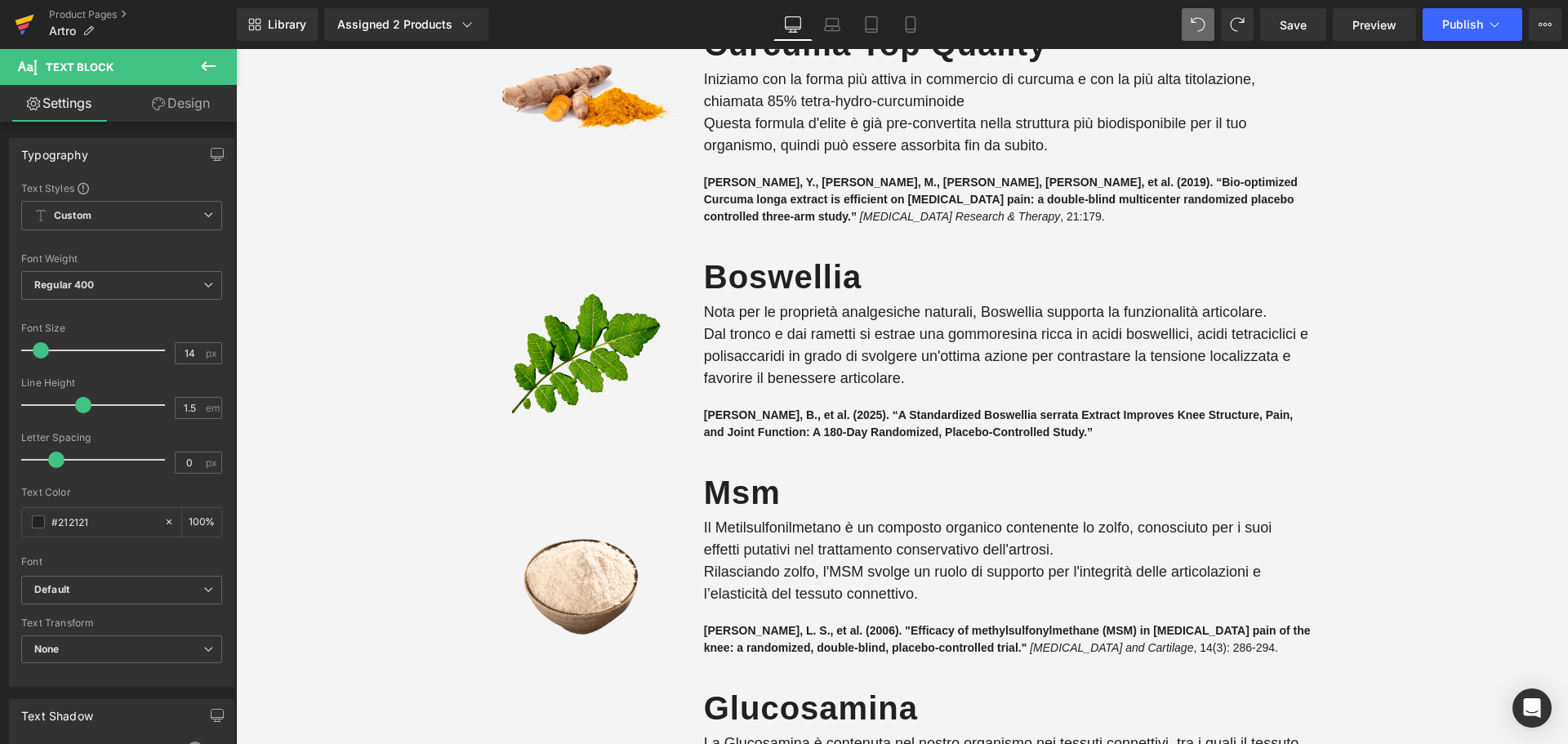
click at [33, 26] on icon at bounding box center [24, 24] width 20 height 41
